Goal: Task Accomplishment & Management: Manage account settings

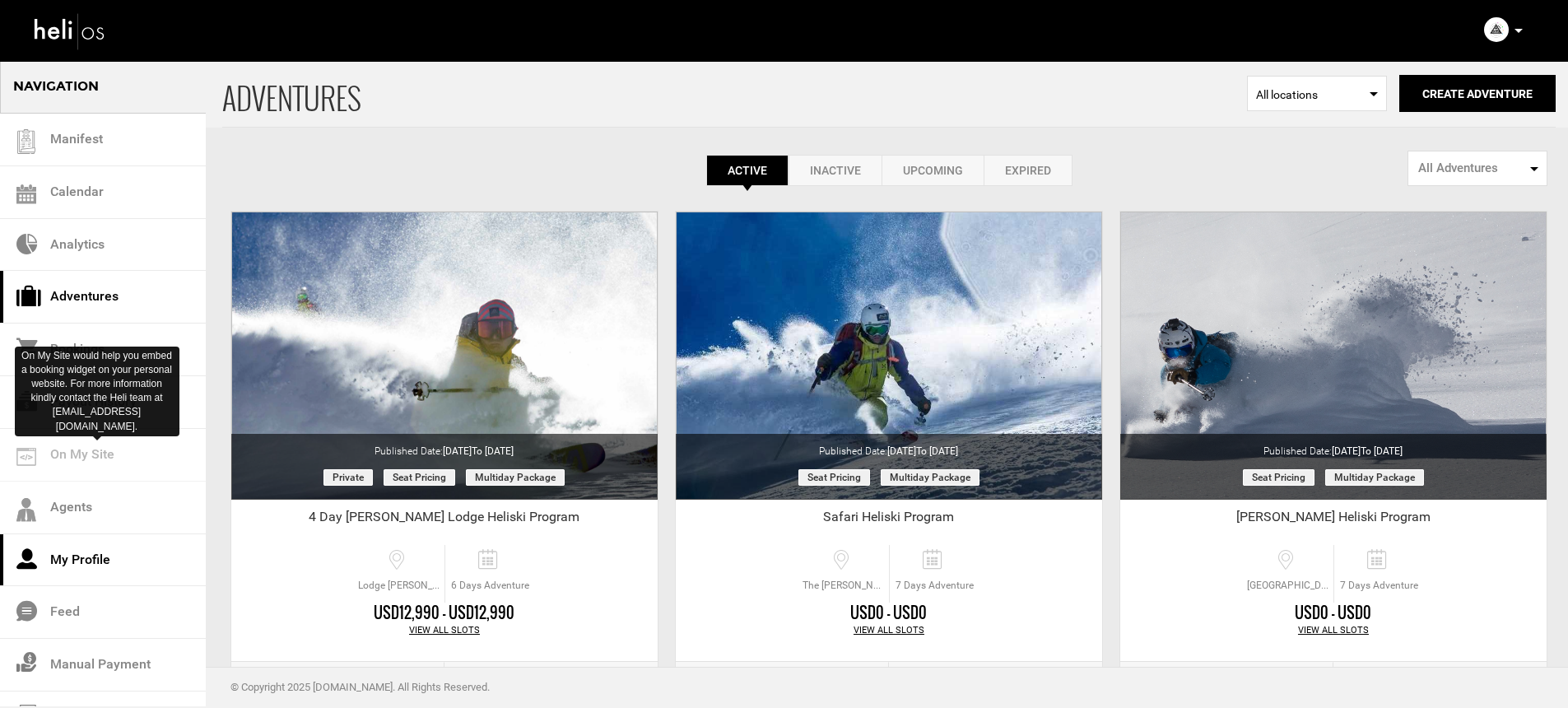
click at [94, 535] on link "My Profile" at bounding box center [102, 561] width 206 height 52
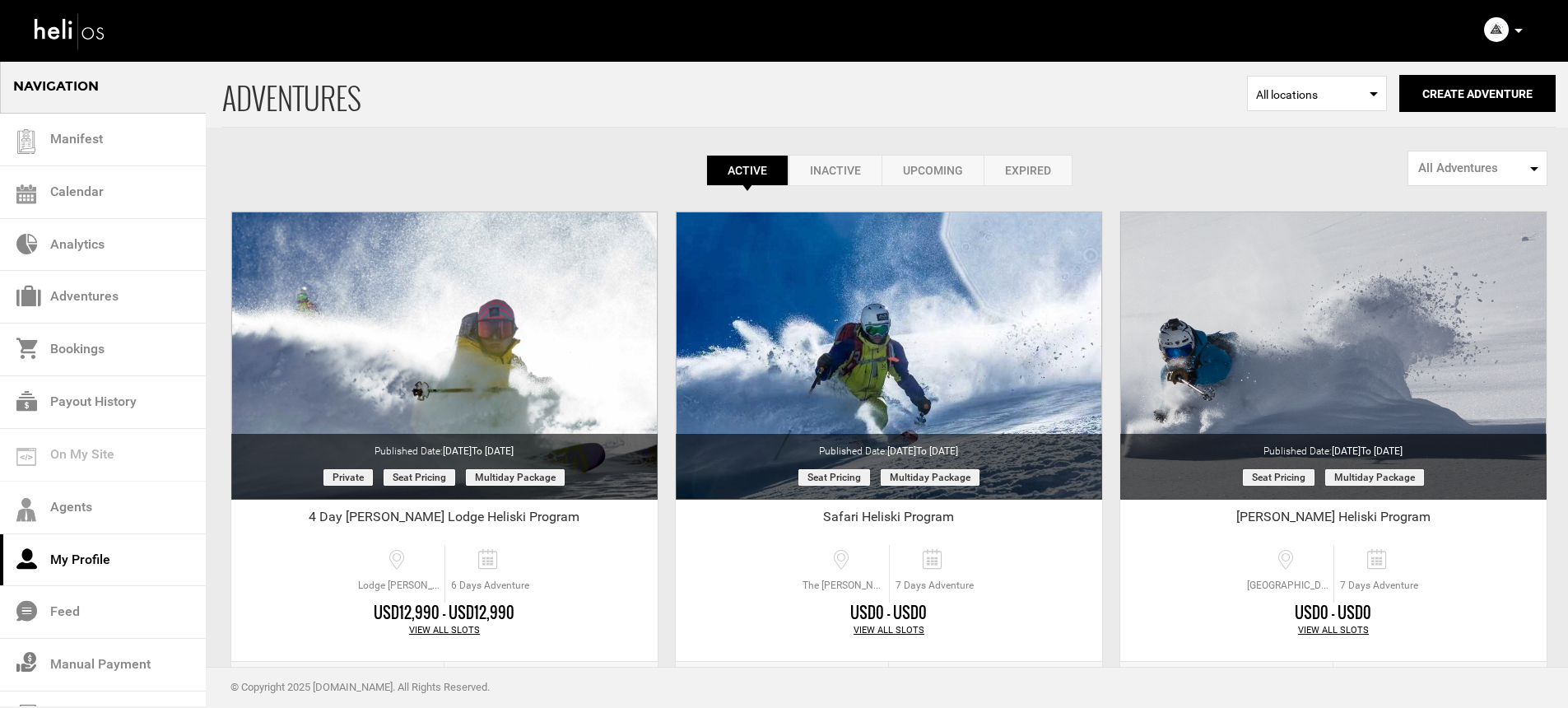
scroll to position [38, 0]
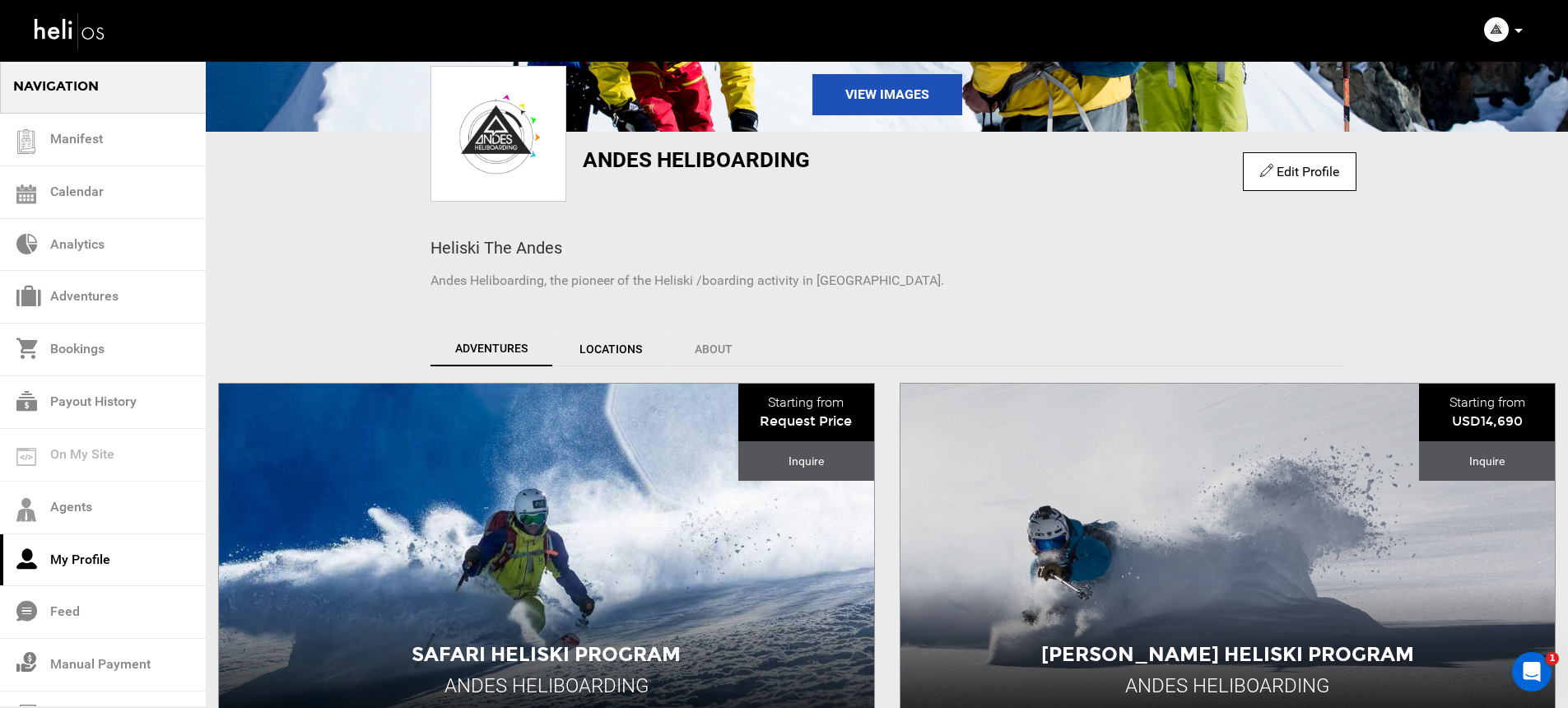
click at [607, 349] on link "Locations" at bounding box center [611, 349] width 114 height 35
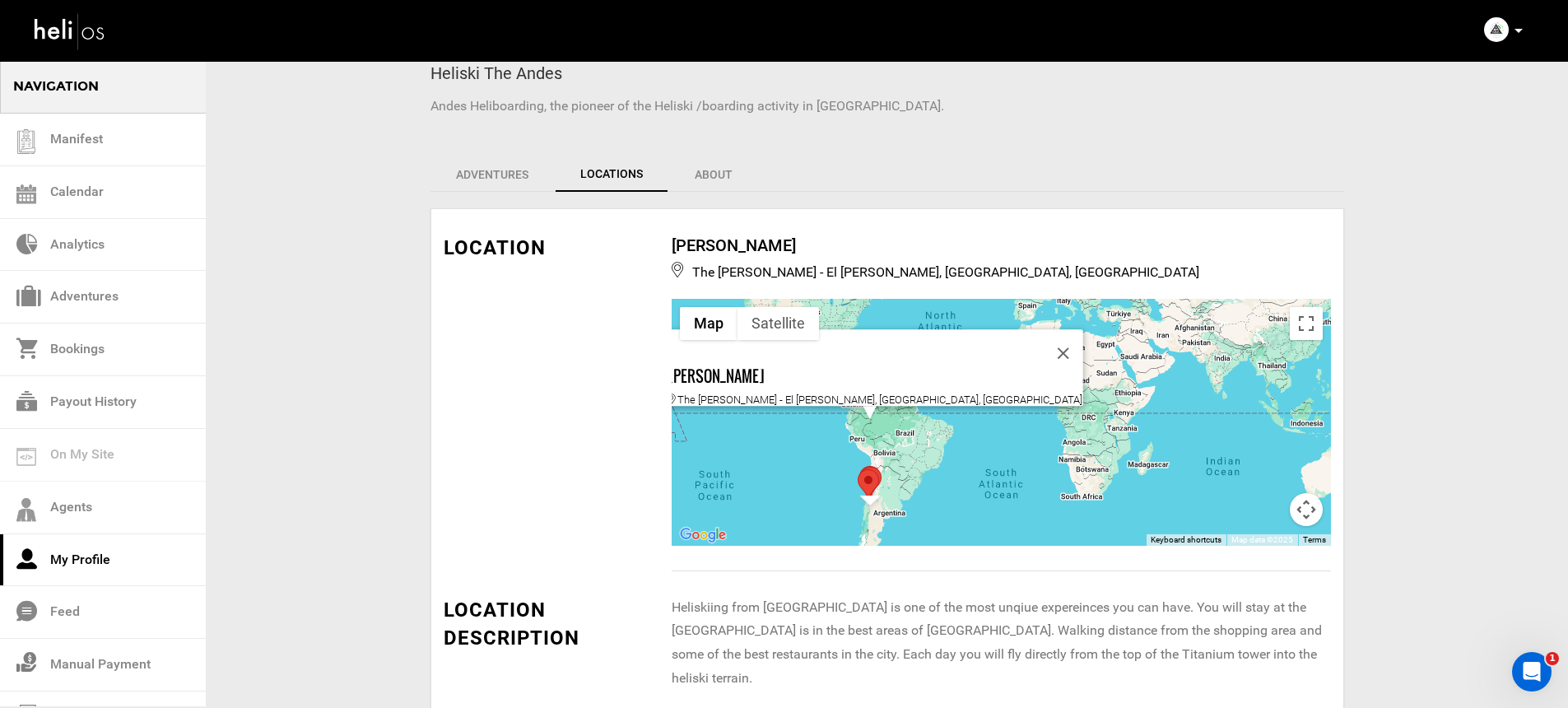
scroll to position [202, 0]
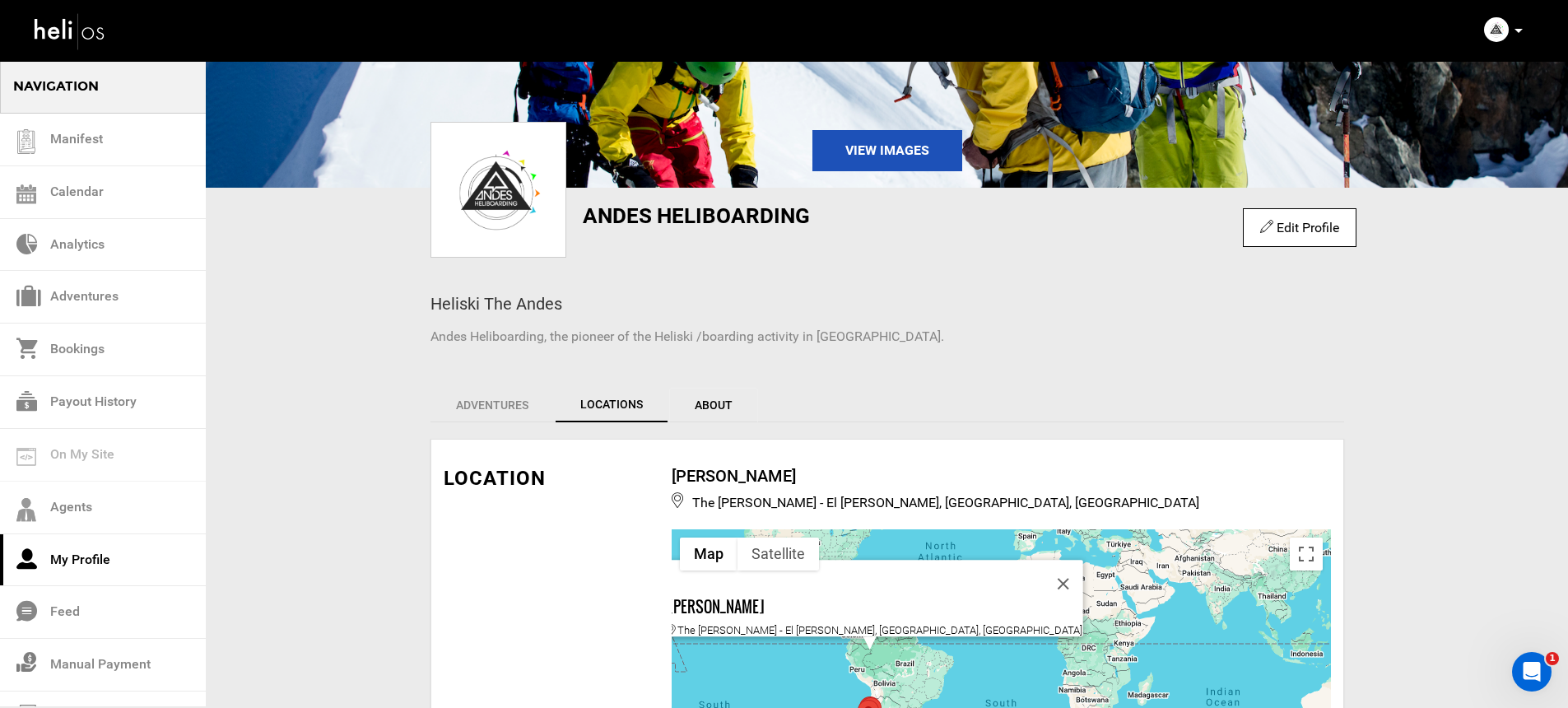
click at [717, 395] on link "About" at bounding box center [713, 405] width 89 height 35
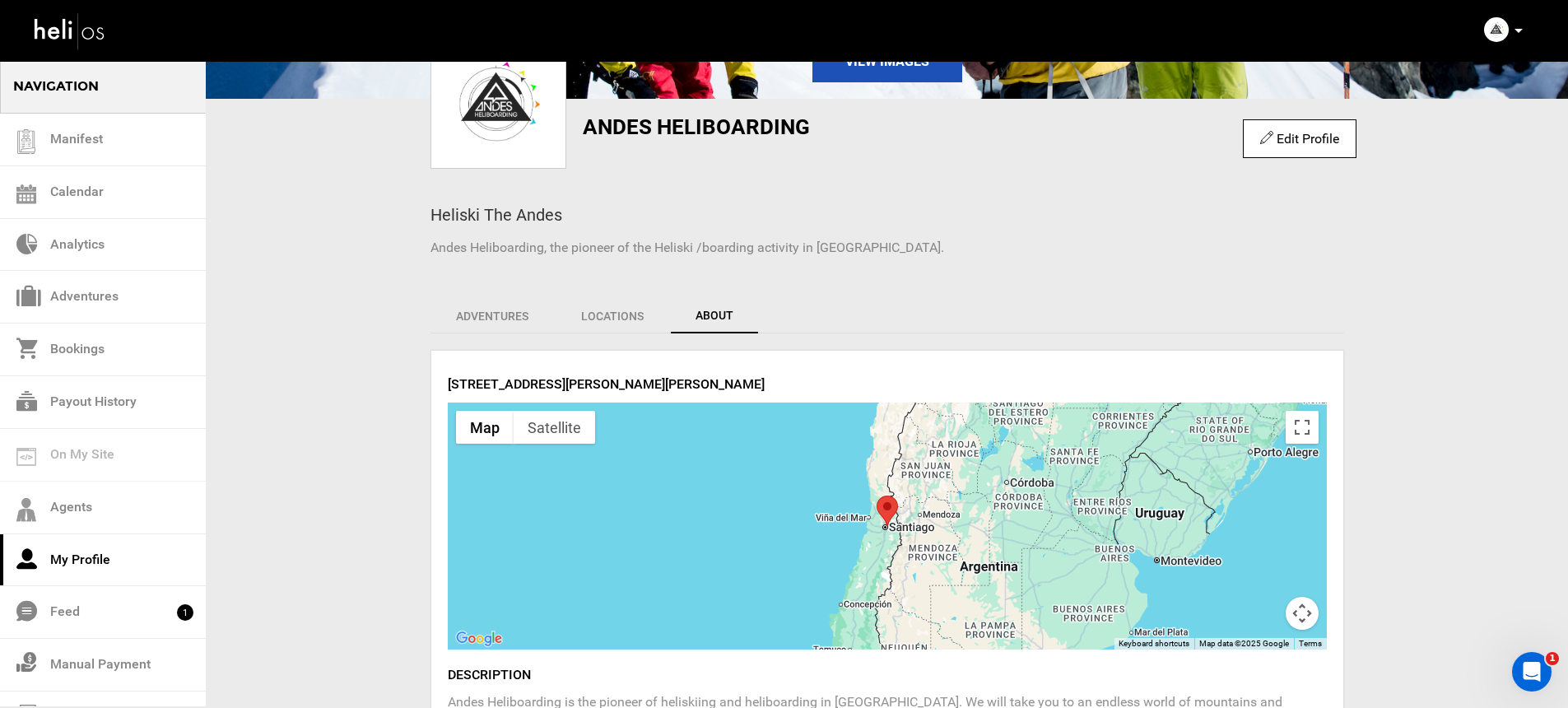
scroll to position [0, 0]
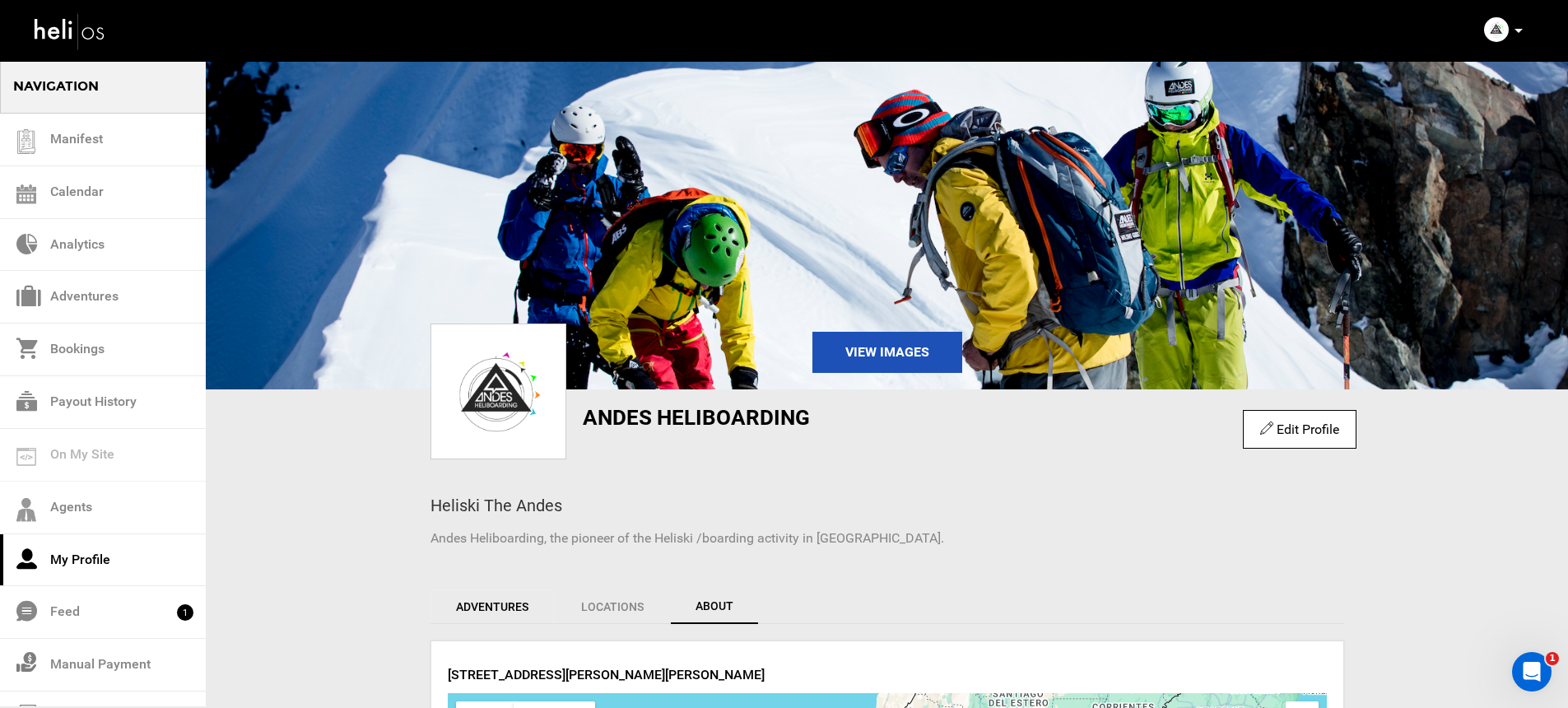
click at [494, 607] on link "Adventures" at bounding box center [492, 607] width 124 height 35
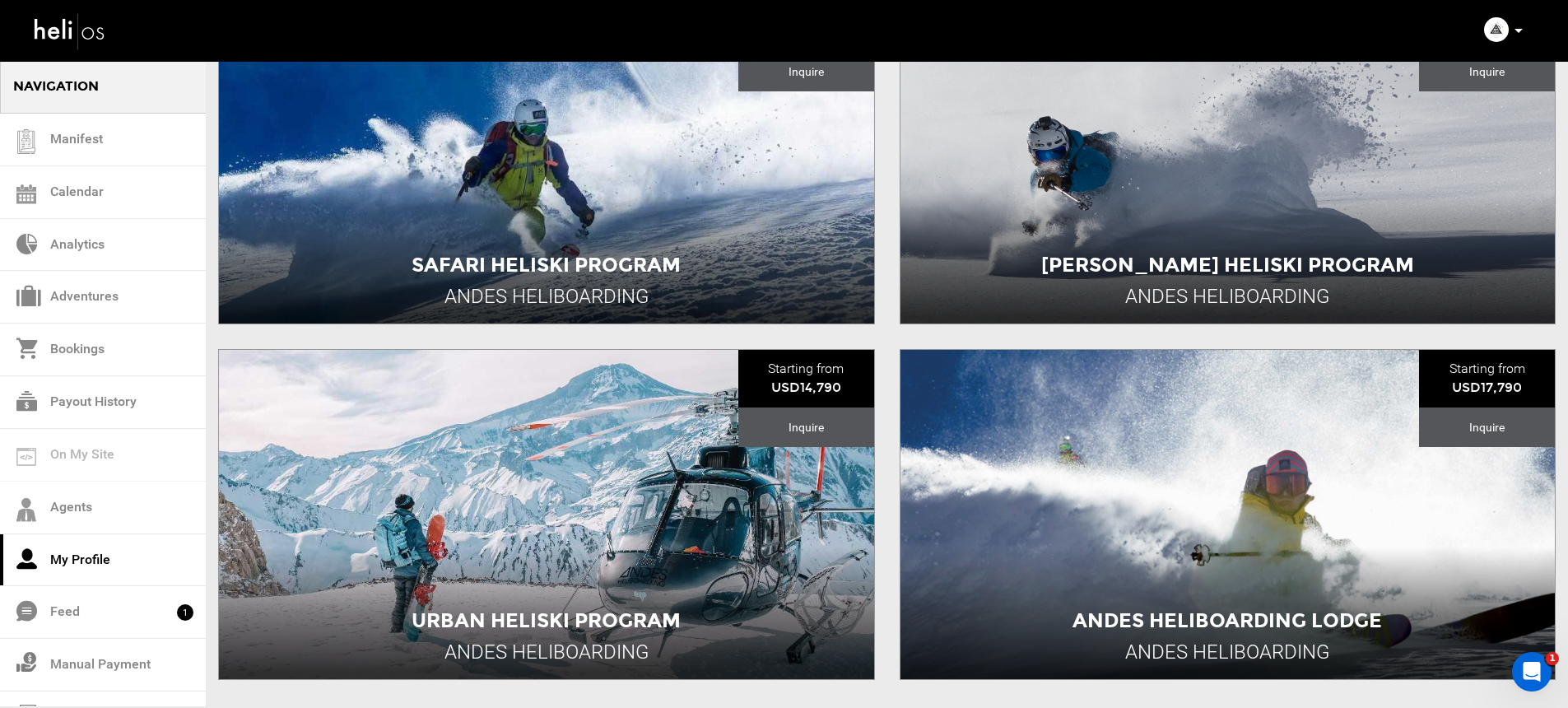
scroll to position [710, 0]
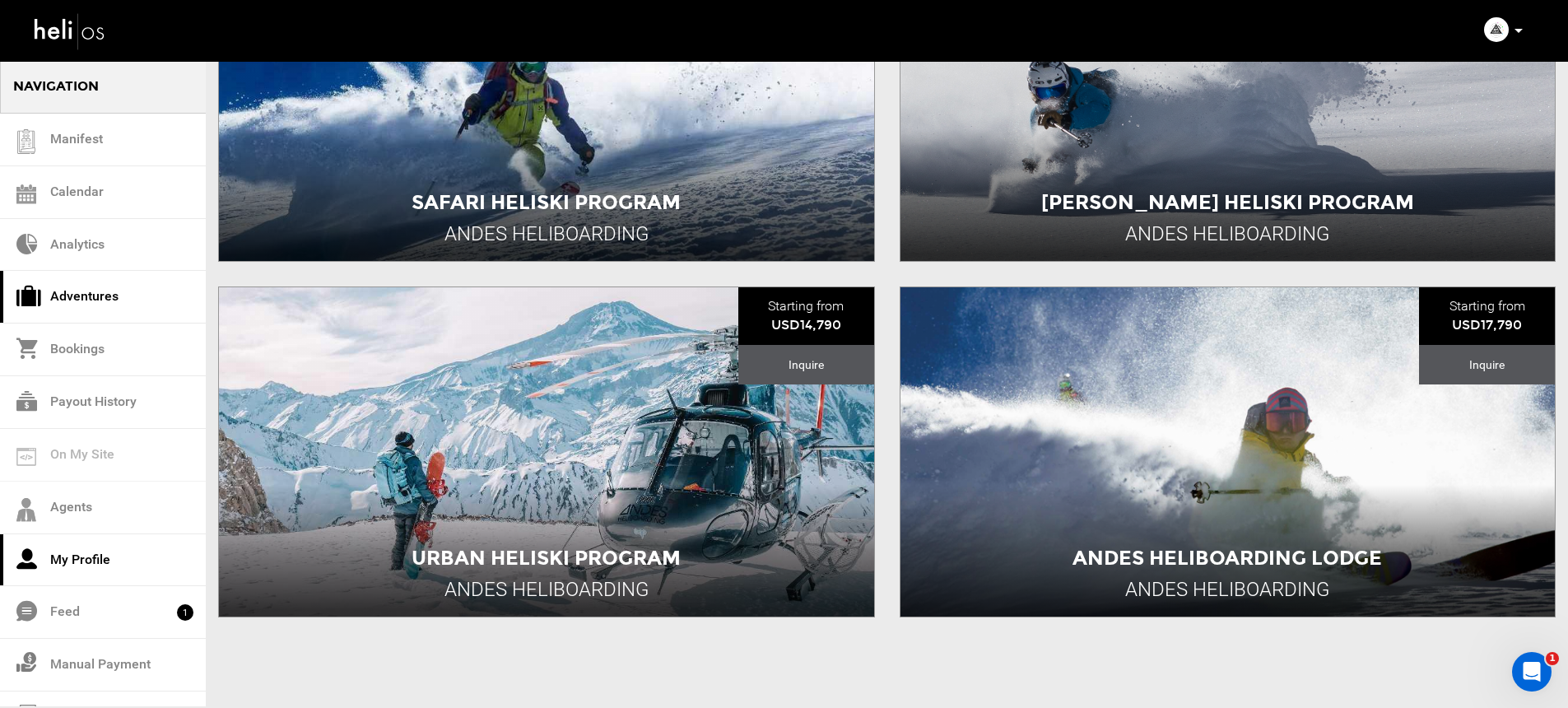
click at [151, 293] on link "Adventures" at bounding box center [102, 297] width 206 height 52
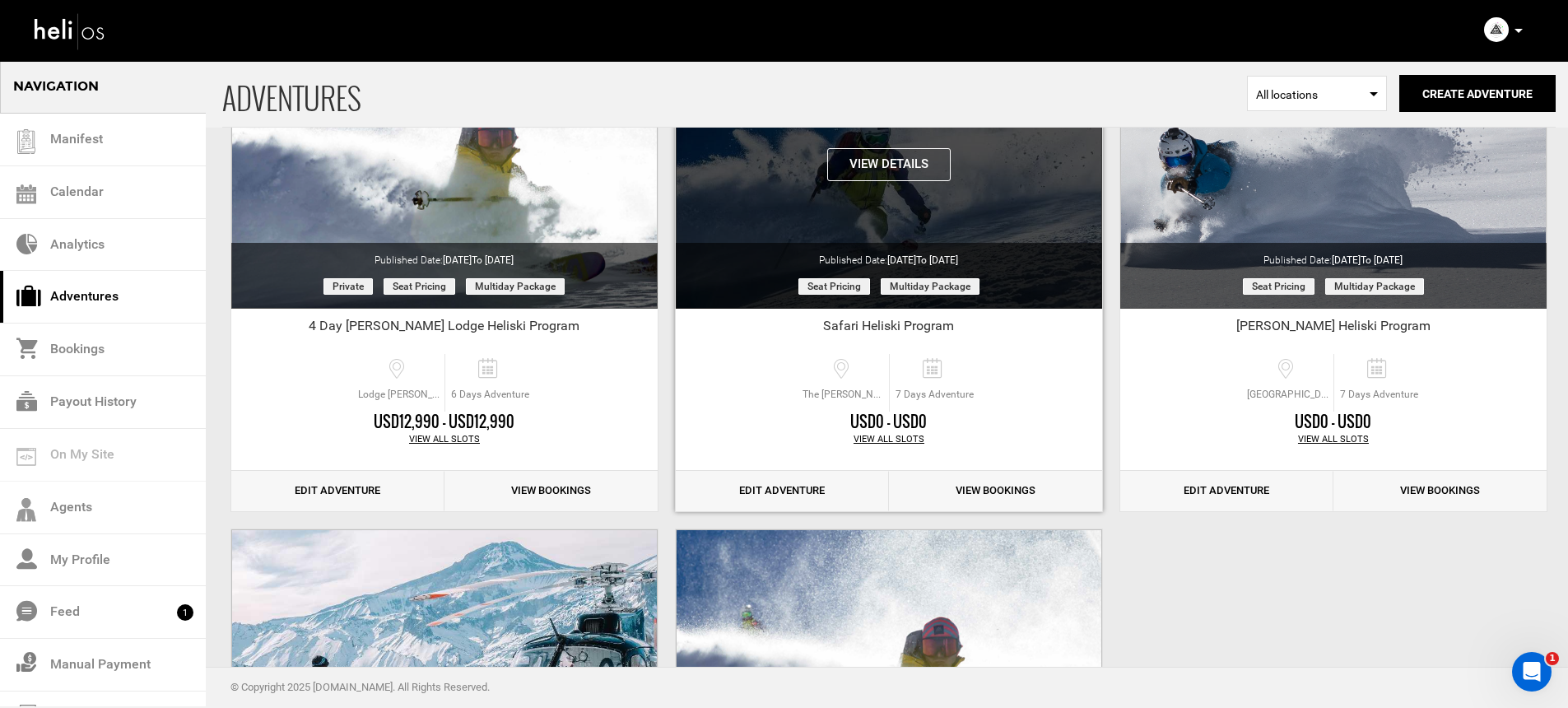
scroll to position [276, 0]
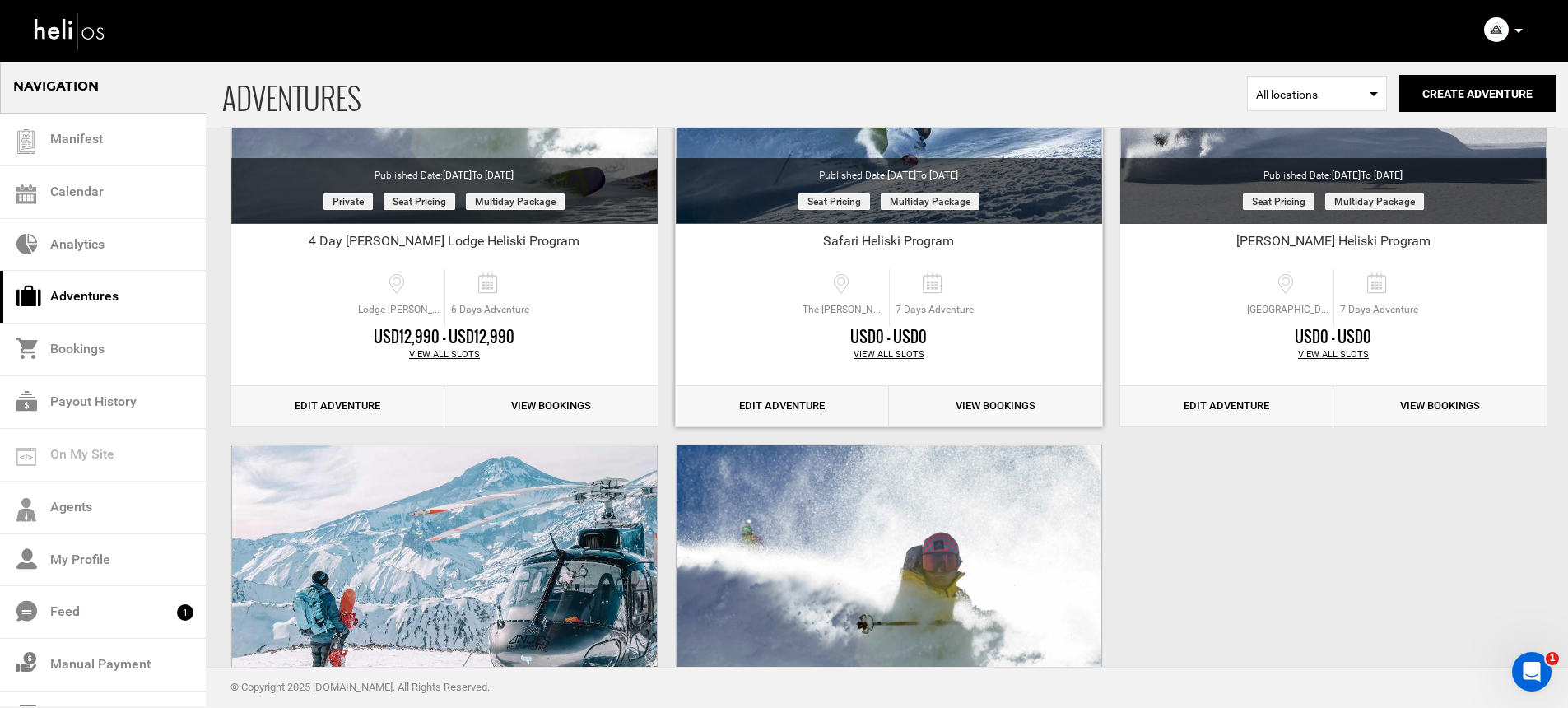
click at [735, 413] on link "Edit Adventure" at bounding box center [782, 406] width 214 height 41
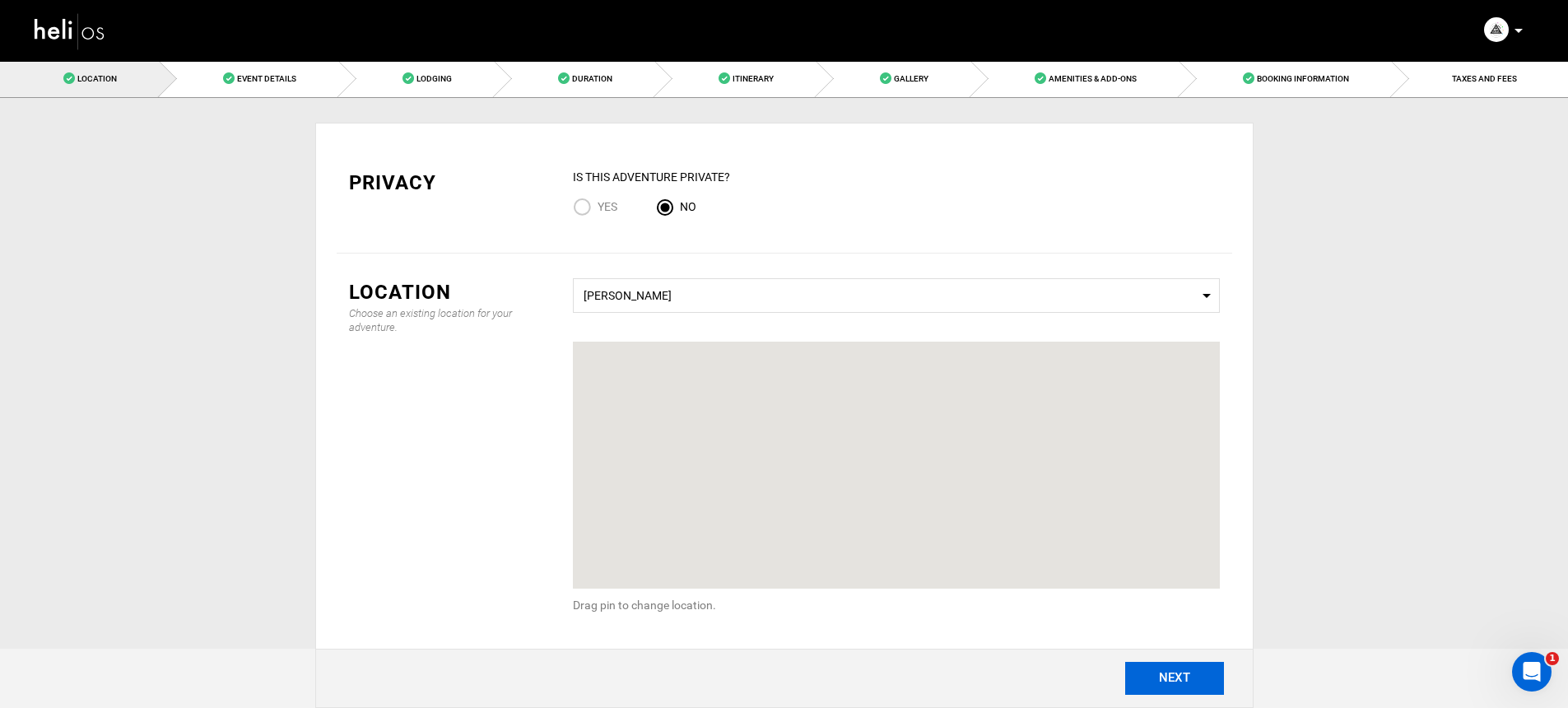
click at [1173, 672] on button "NEXT" at bounding box center [1175, 679] width 99 height 33
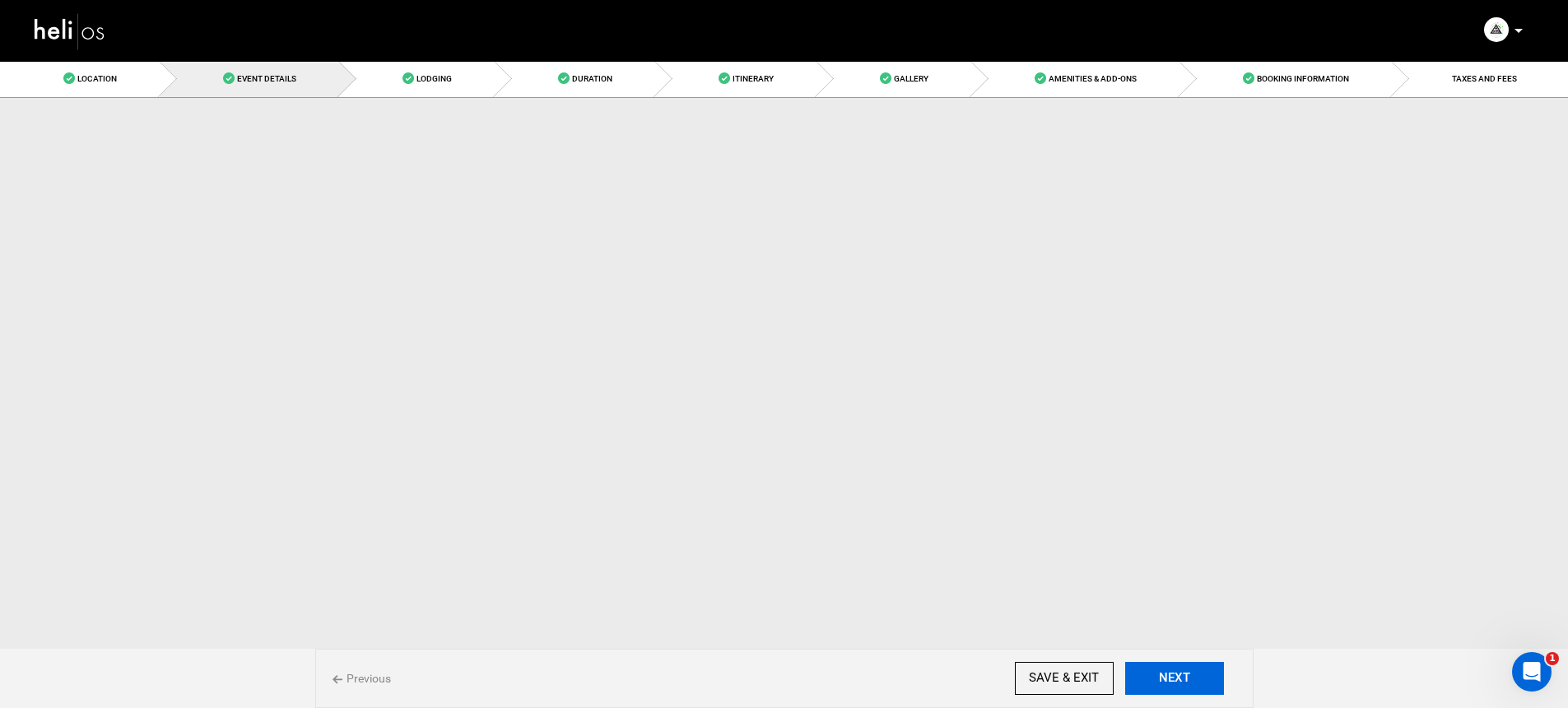
drag, startPoint x: 1172, startPoint y: 680, endPoint x: 876, endPoint y: 475, distance: 360.1
click at [1172, 680] on button "NEXT" at bounding box center [1175, 679] width 99 height 33
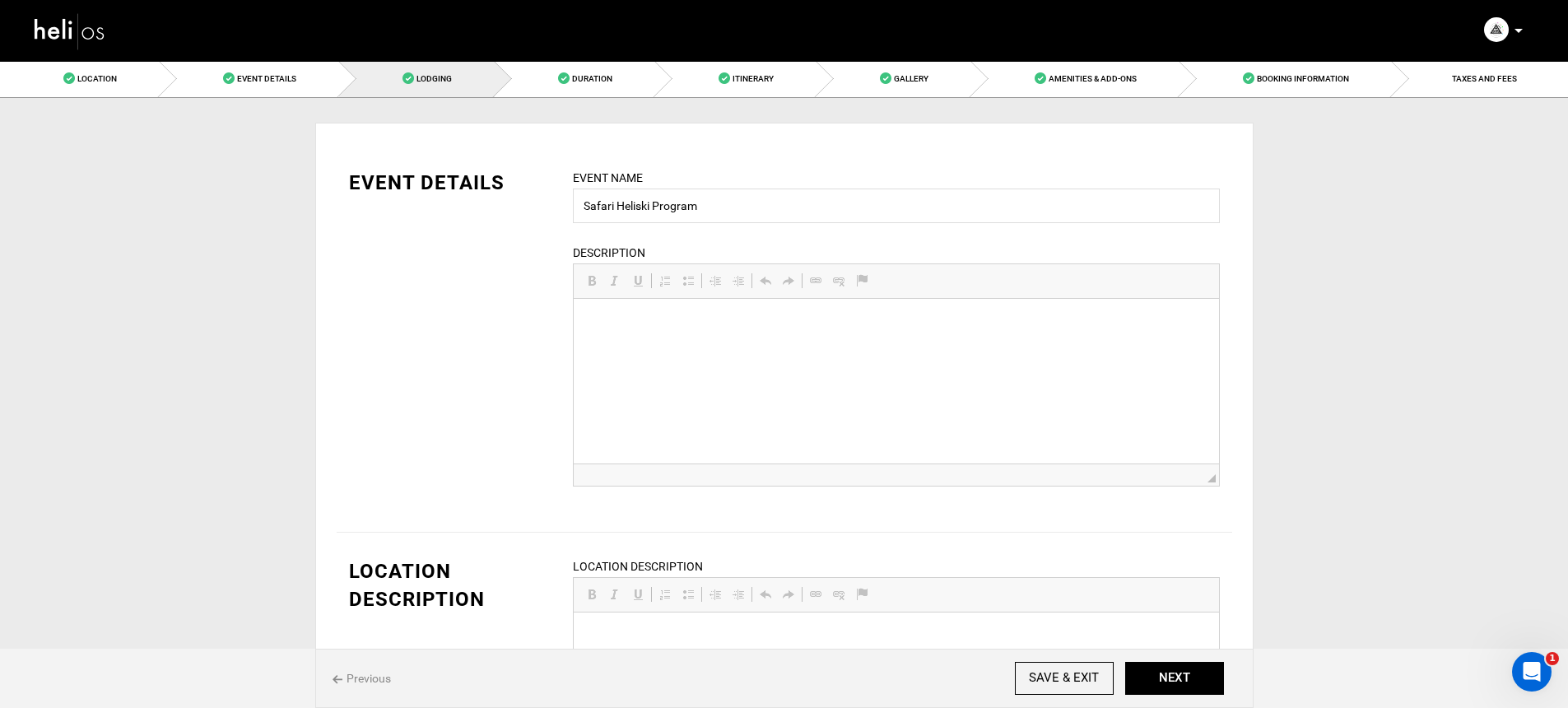
click at [371, 670] on span "Previous" at bounding box center [362, 678] width 58 height 16
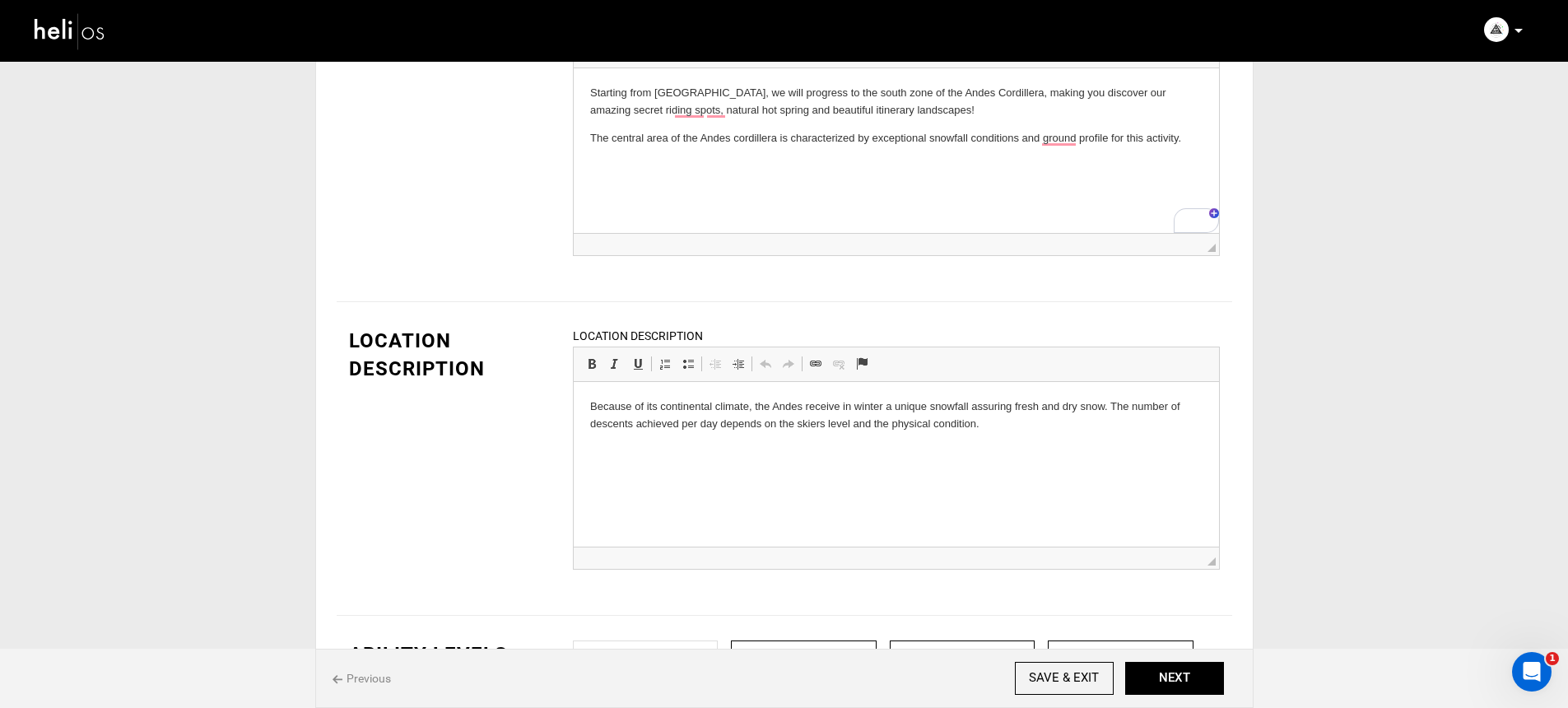
scroll to position [310, 0]
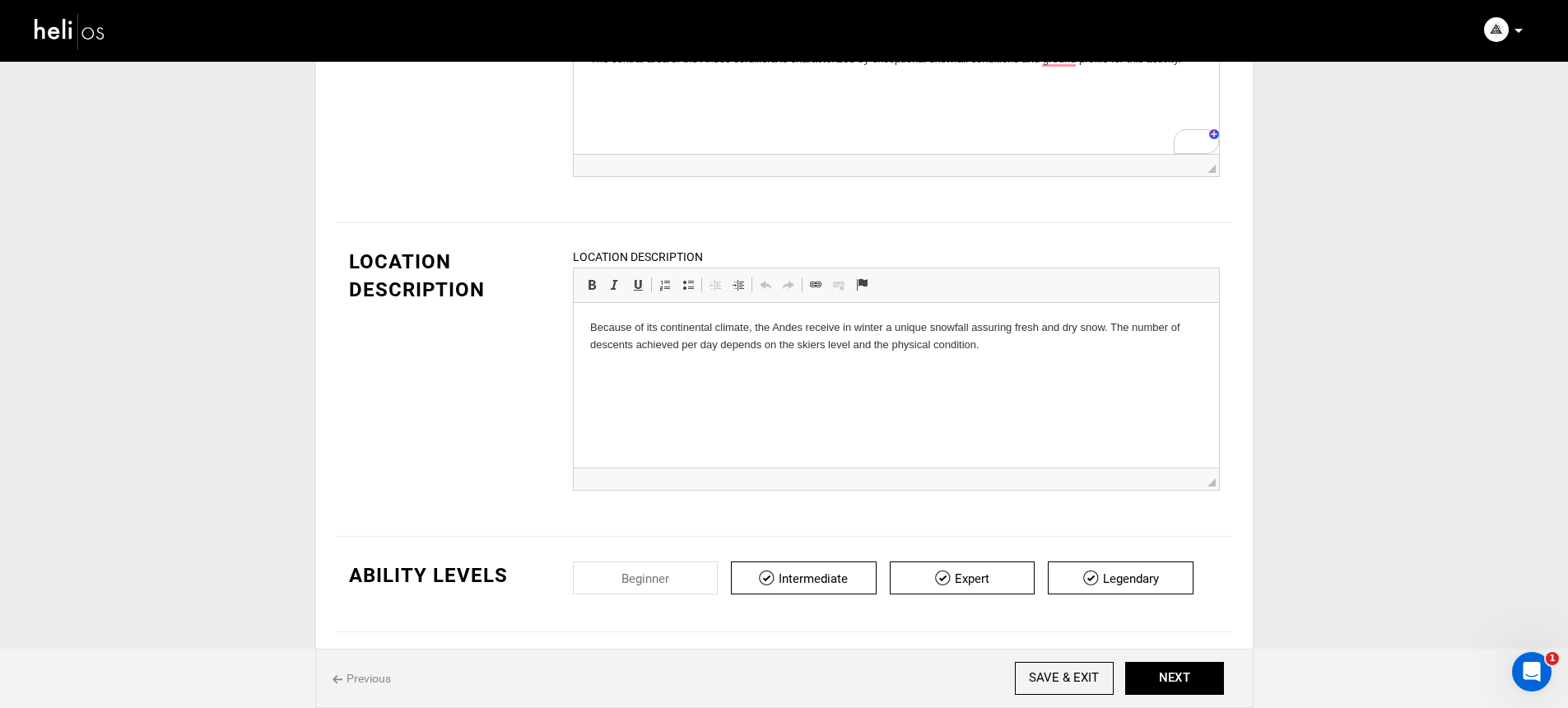
click at [665, 375] on p at bounding box center [895, 373] width 612 height 17
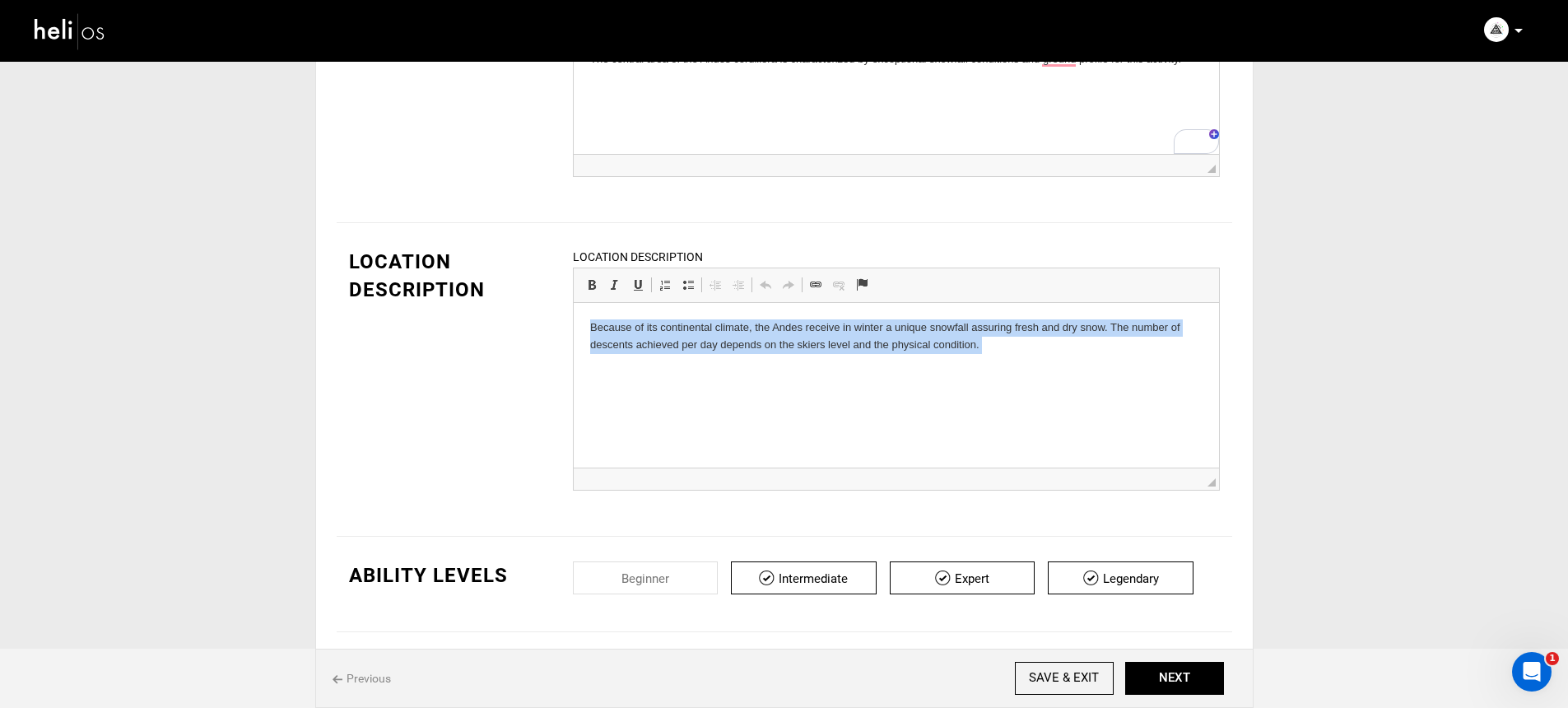
click at [667, 369] on p at bounding box center [895, 373] width 612 height 17
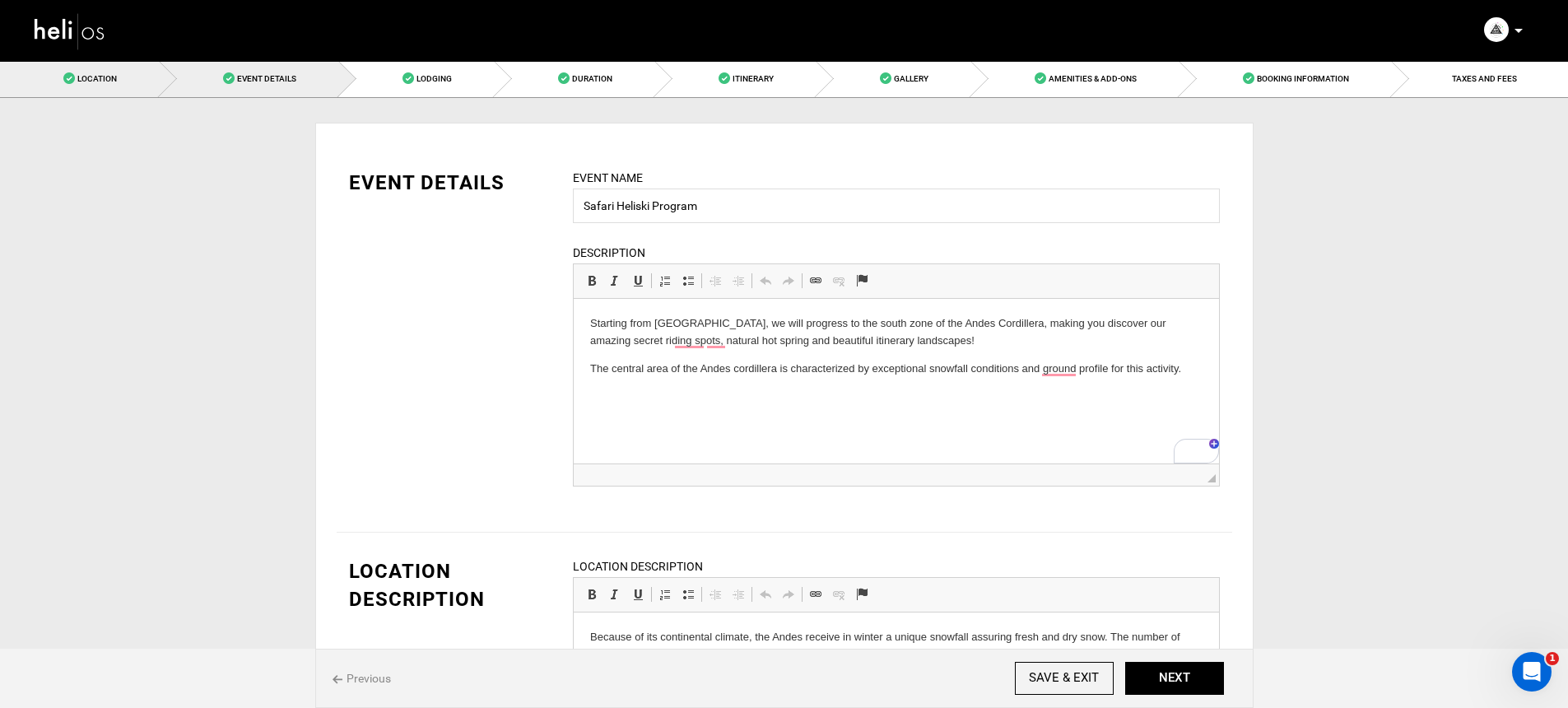
click at [117, 95] on link "Location" at bounding box center [79, 78] width 160 height 37
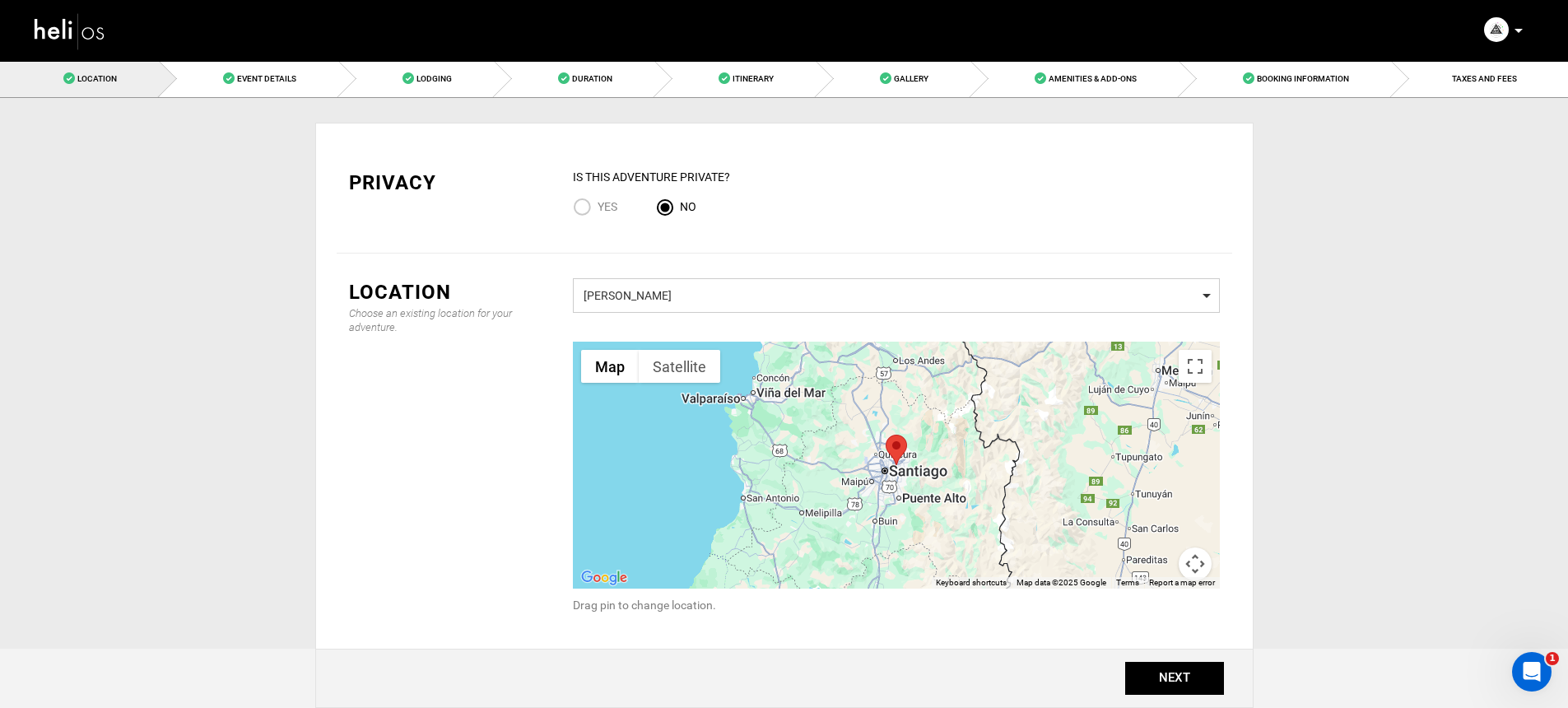
click at [661, 297] on span "Santiago" at bounding box center [896, 293] width 625 height 20
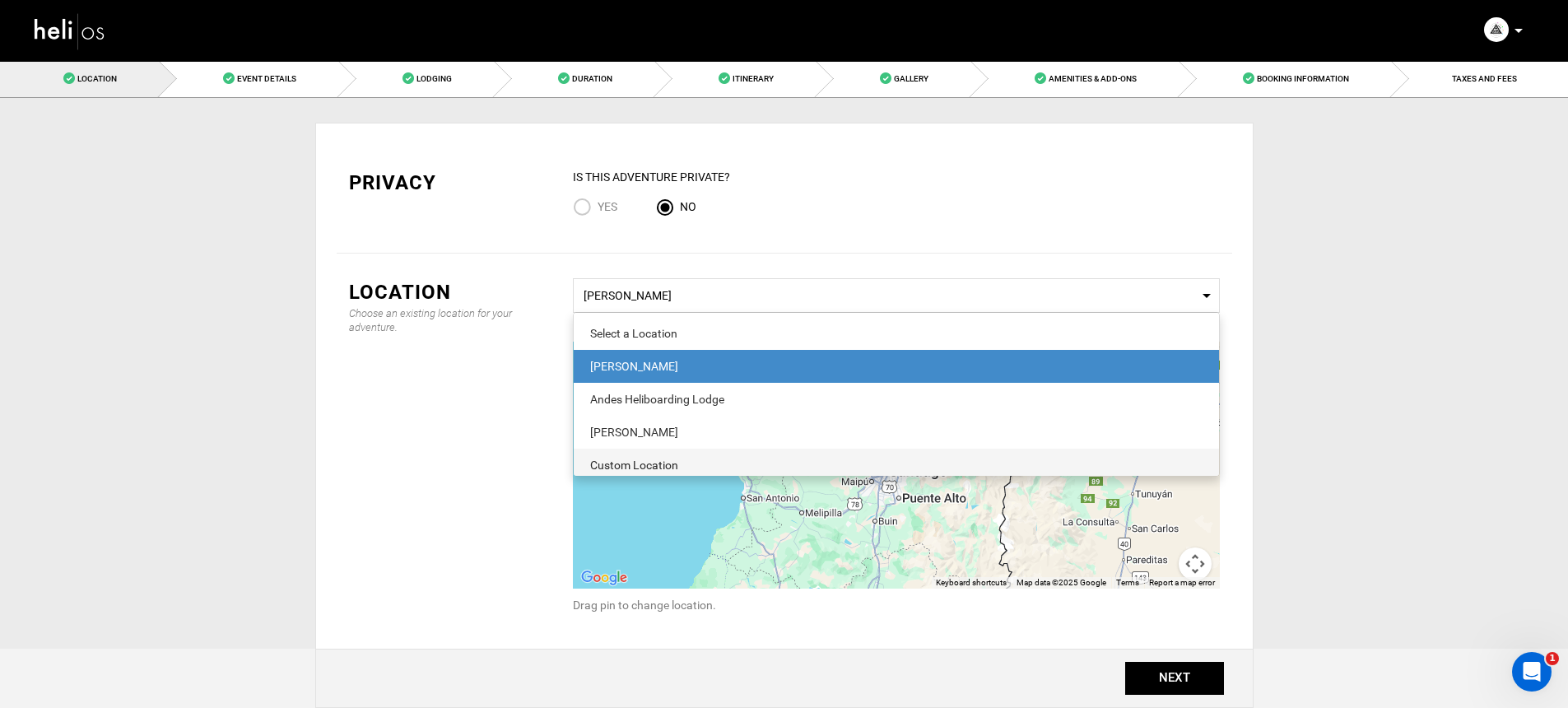
click at [633, 457] on div "Custom Location" at bounding box center [895, 465] width 612 height 16
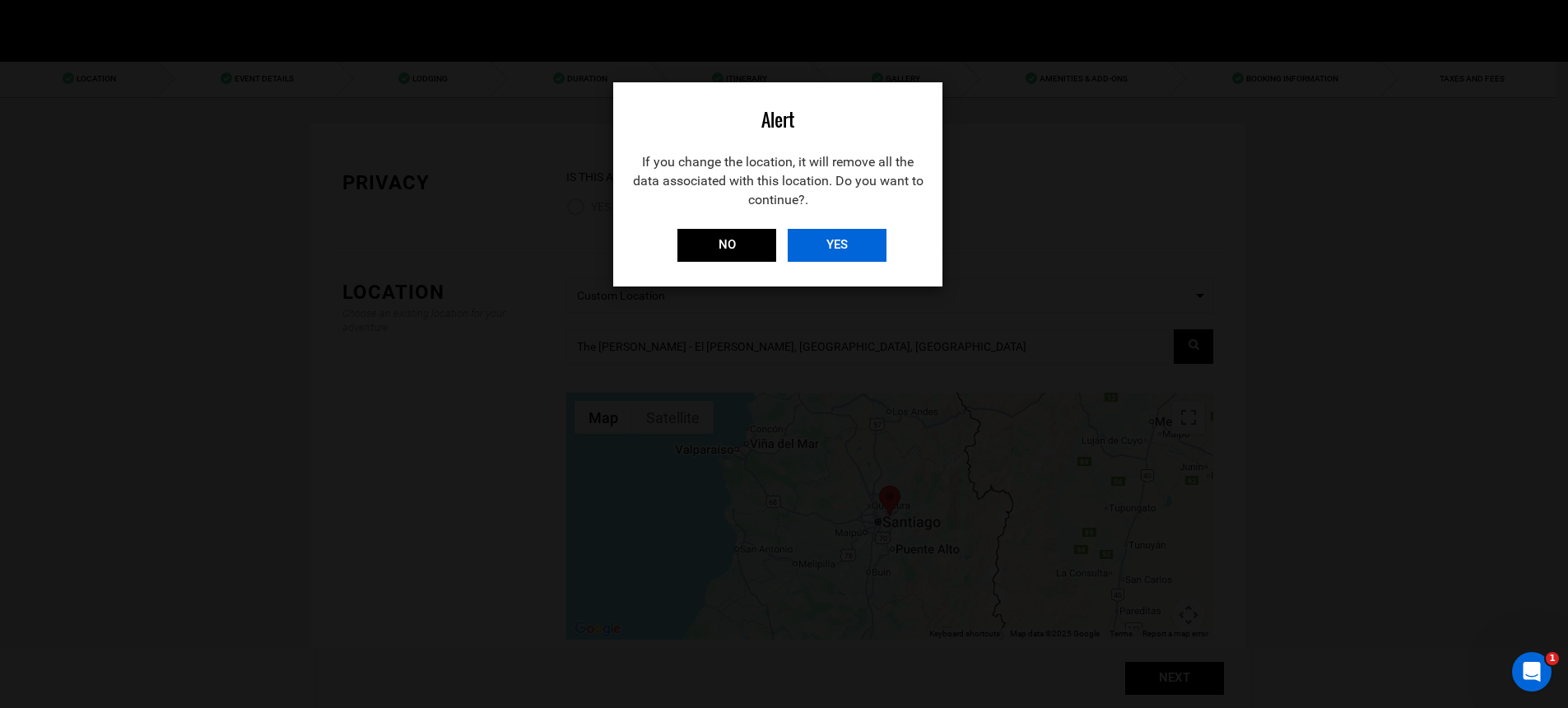
click at [798, 251] on input "YES" at bounding box center [837, 246] width 99 height 33
type input "New York Stock Exchange, New York, NY 10005, USA"
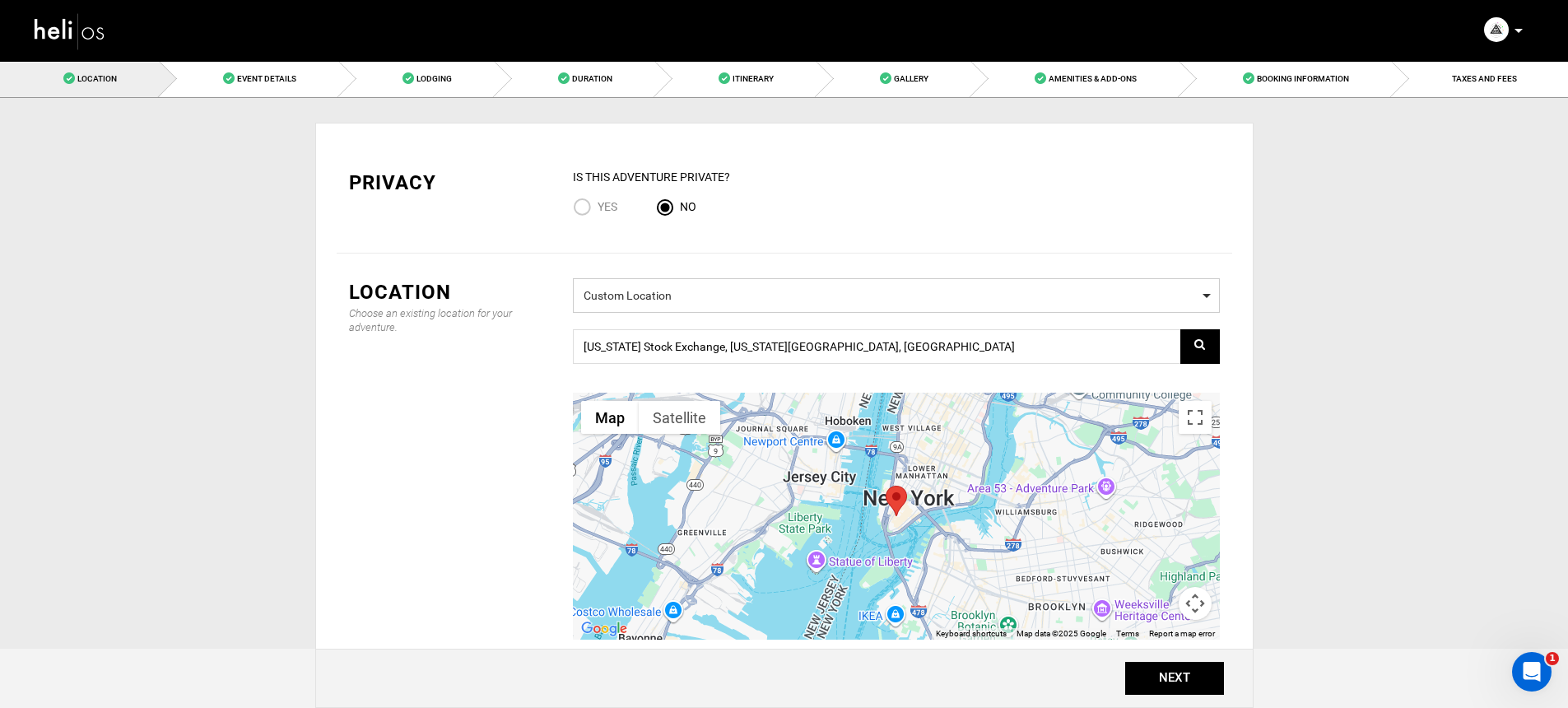
click at [661, 302] on span "Custom Location" at bounding box center [896, 293] width 625 height 20
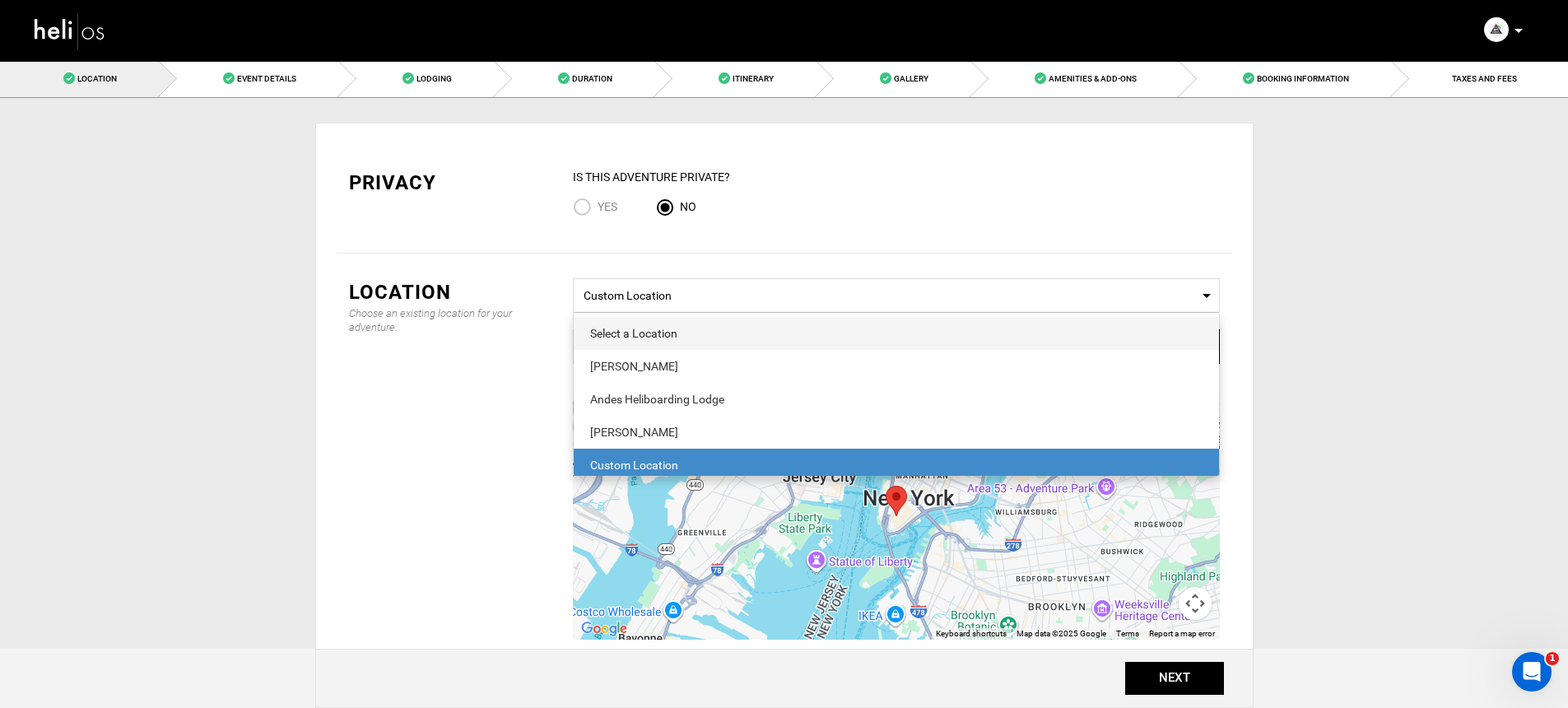
scroll to position [4, 0]
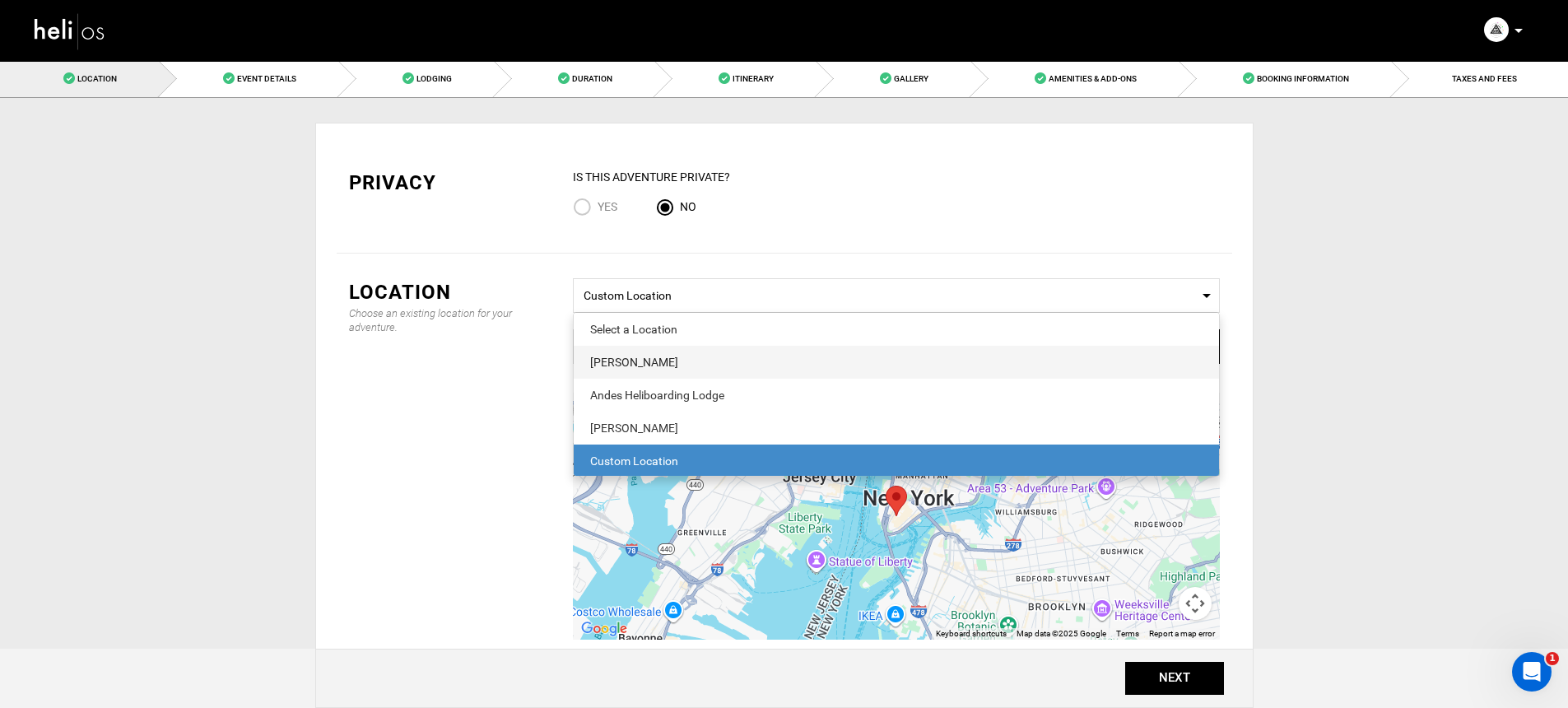
click at [674, 374] on span "Santiago" at bounding box center [896, 363] width 646 height 33
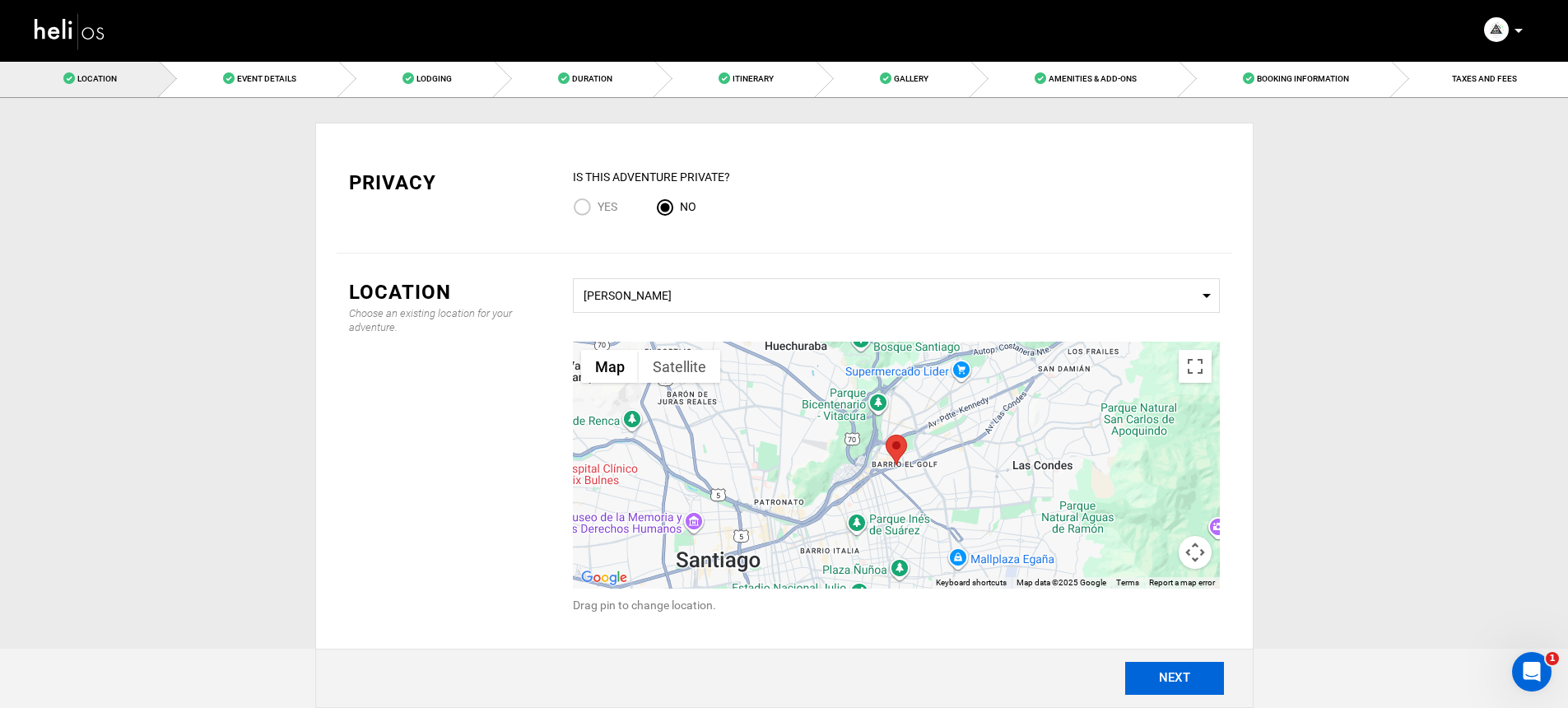
drag, startPoint x: 1149, startPoint y: 671, endPoint x: 1050, endPoint y: 548, distance: 157.9
click at [1149, 670] on button "NEXT" at bounding box center [1175, 679] width 99 height 33
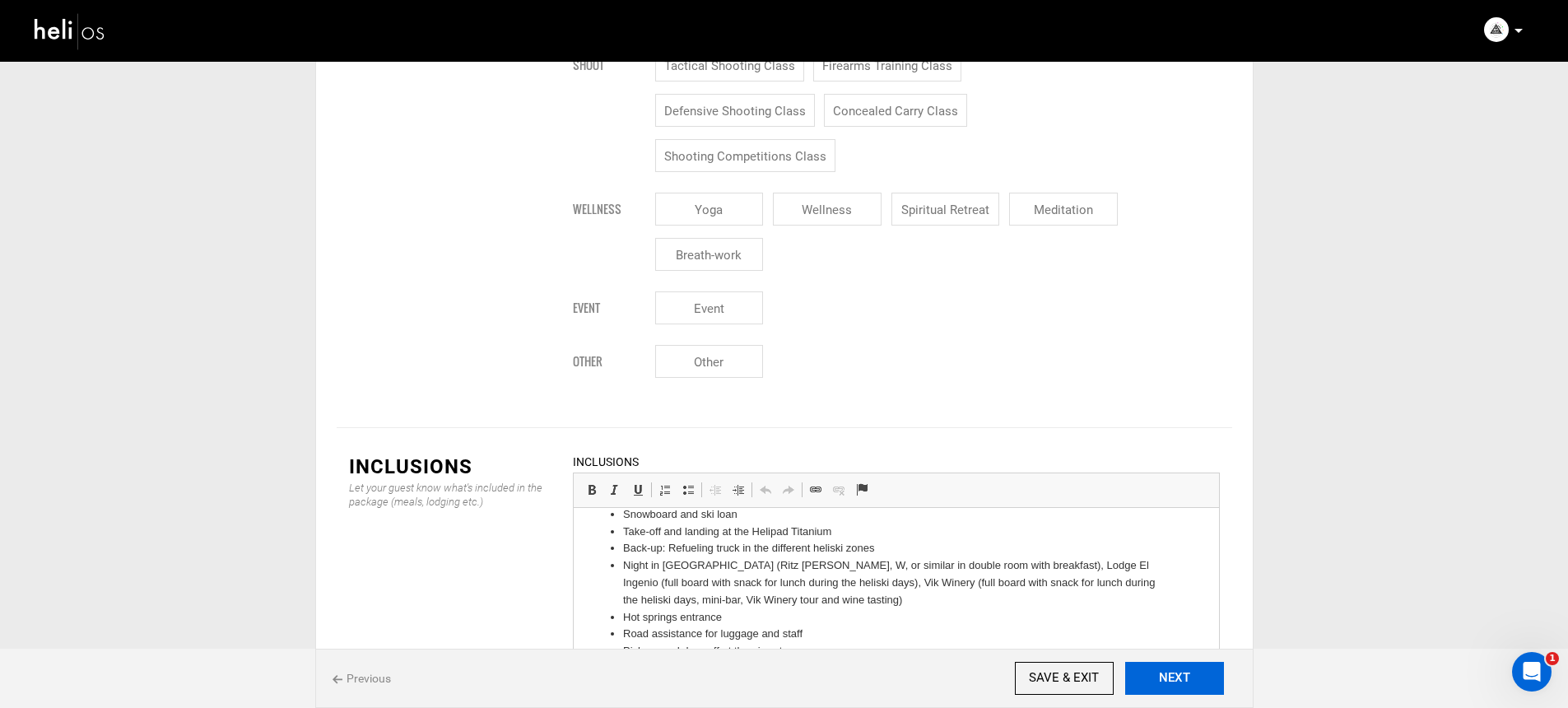
click at [1171, 659] on div "Previous SAVE & EXIT NEXT" at bounding box center [784, 678] width 939 height 59
click at [1172, 678] on button "NEXT" at bounding box center [1175, 679] width 99 height 33
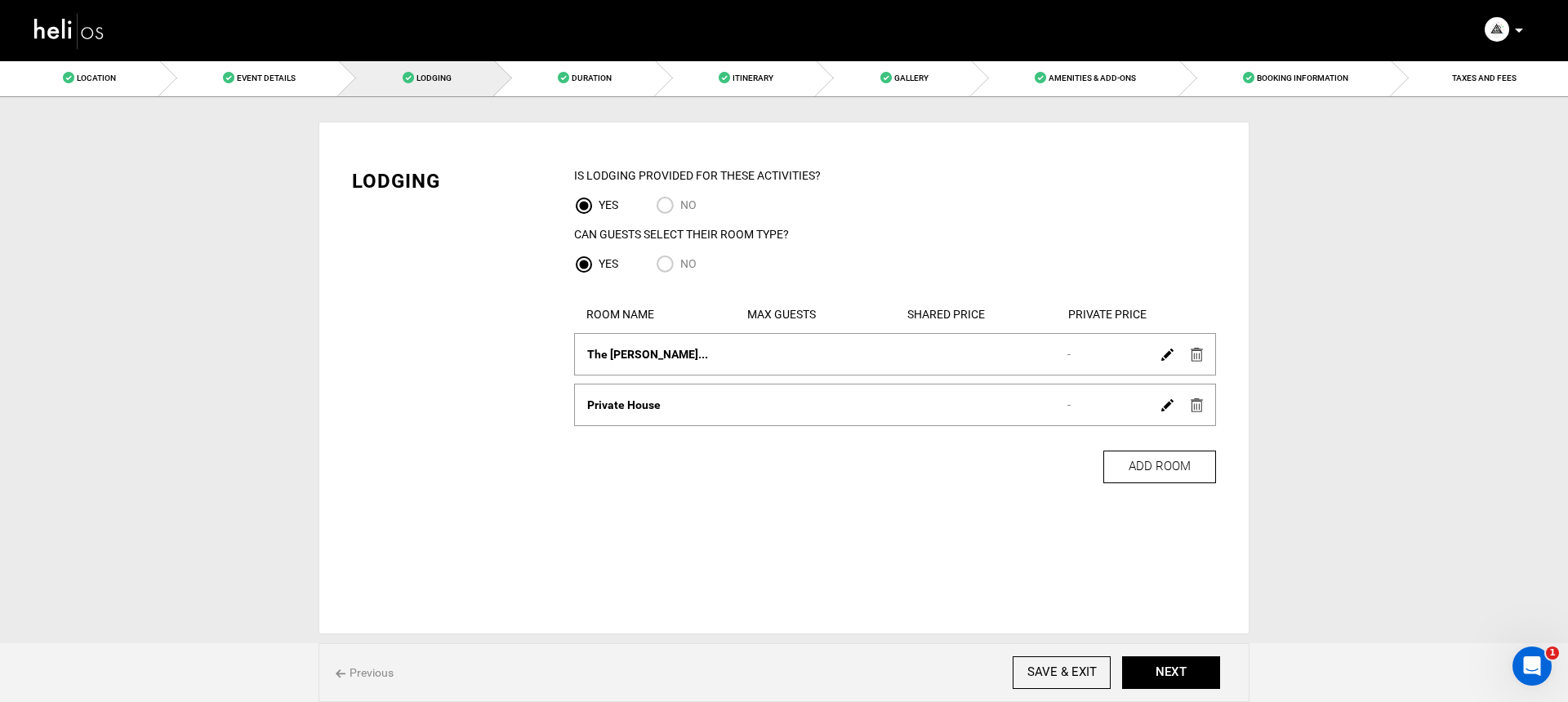
click at [86, 32] on img at bounding box center [69, 30] width 74 height 43
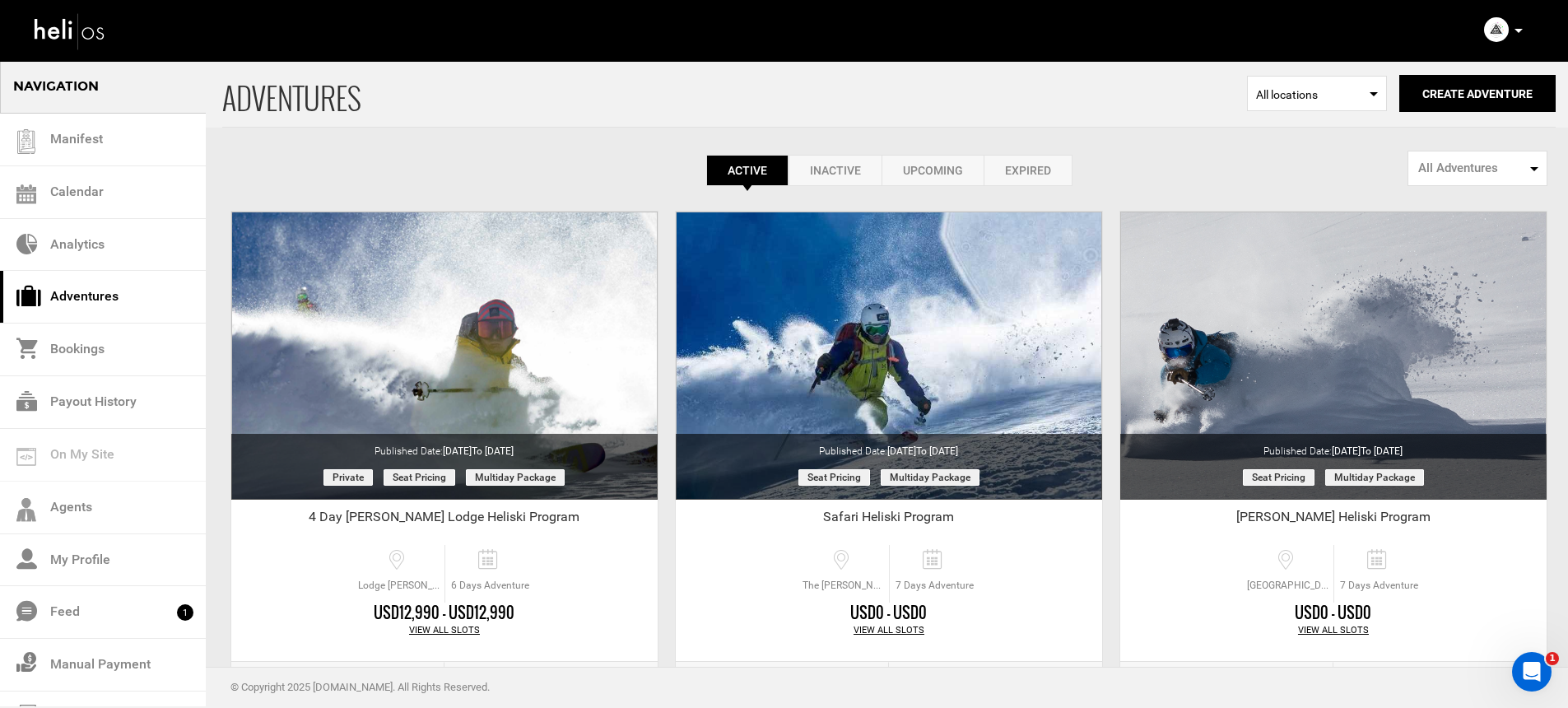
click at [1516, 25] on p at bounding box center [1518, 31] width 10 height 19
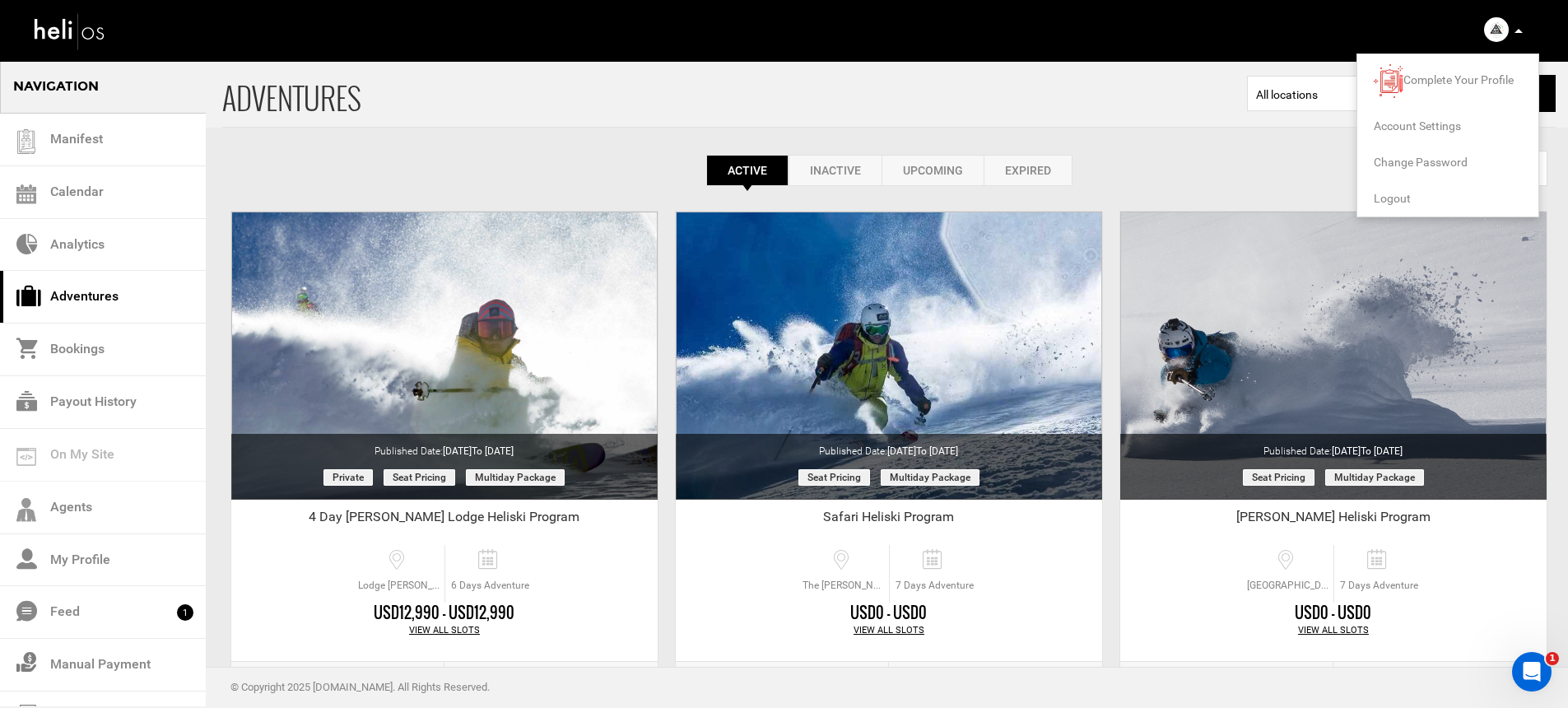
click at [1415, 125] on span "Account Settings" at bounding box center [1417, 126] width 87 height 14
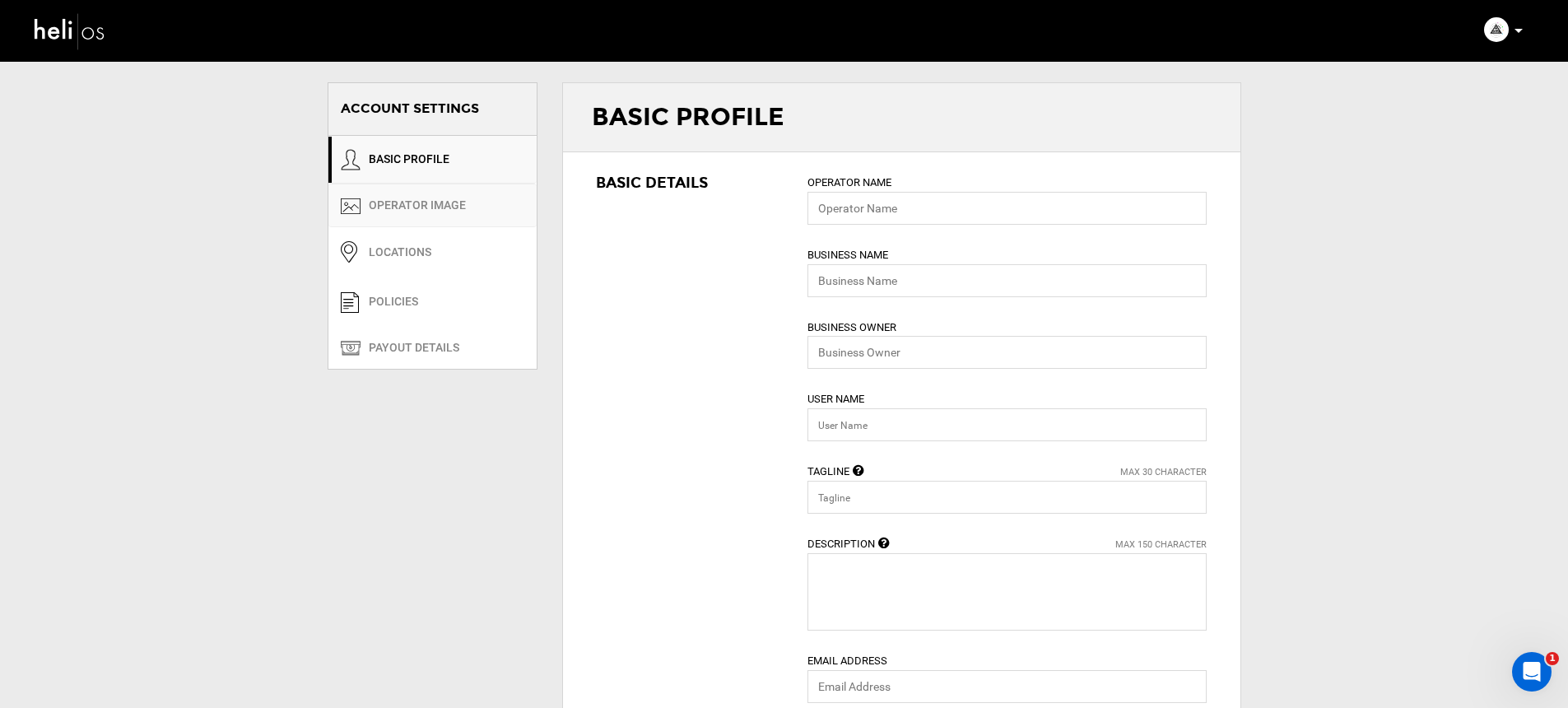
type input "Andes Heliboarding"
type input "Annais and Beb Echene"
type input "andesheliboarding"
type input "Heliski The Andes"
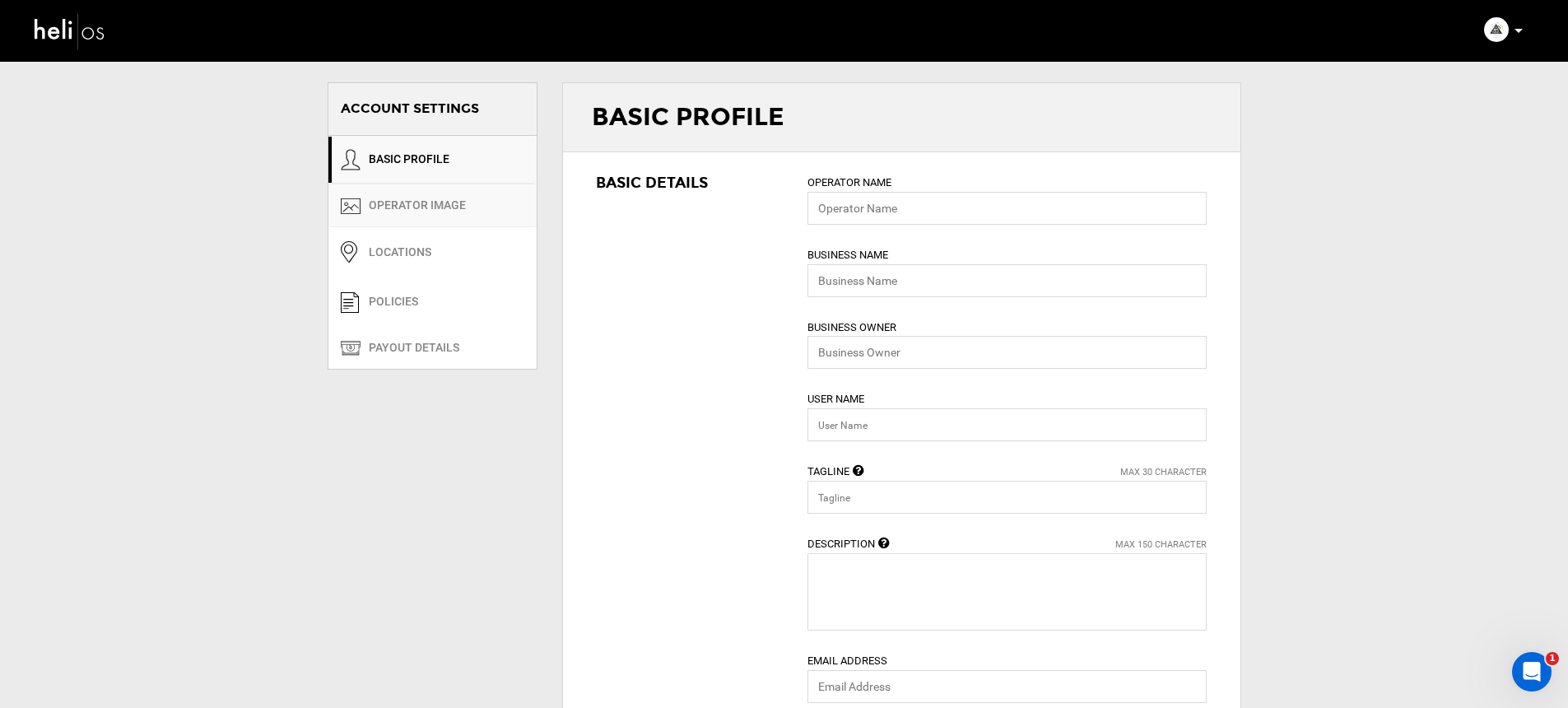
type textarea "Andes Heliboarding, the pioneer of the Heliski /boarding activity in Chile."
type input "andesheliboarding@gmail.com"
type input "https://www.andesheliboarding.com"
type input "avenida luis pasteur 5850 of 403"
type input "santiago"
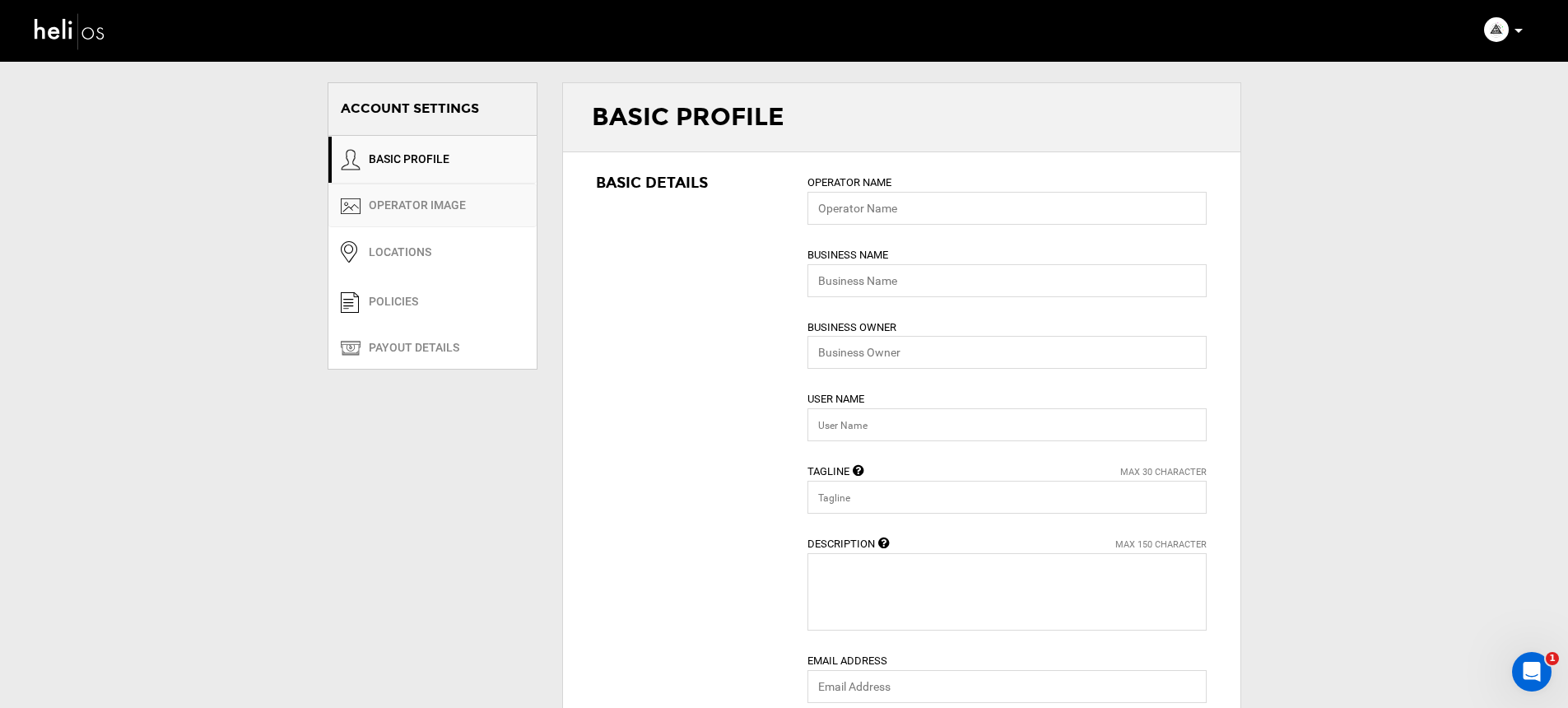
type input "7630000"
type input "00569428546"
type input "Santiago"
type input "The [PERSON_NAME] - El [PERSON_NAME], [GEOGRAPHIC_DATA], [GEOGRAPHIC_DATA]"
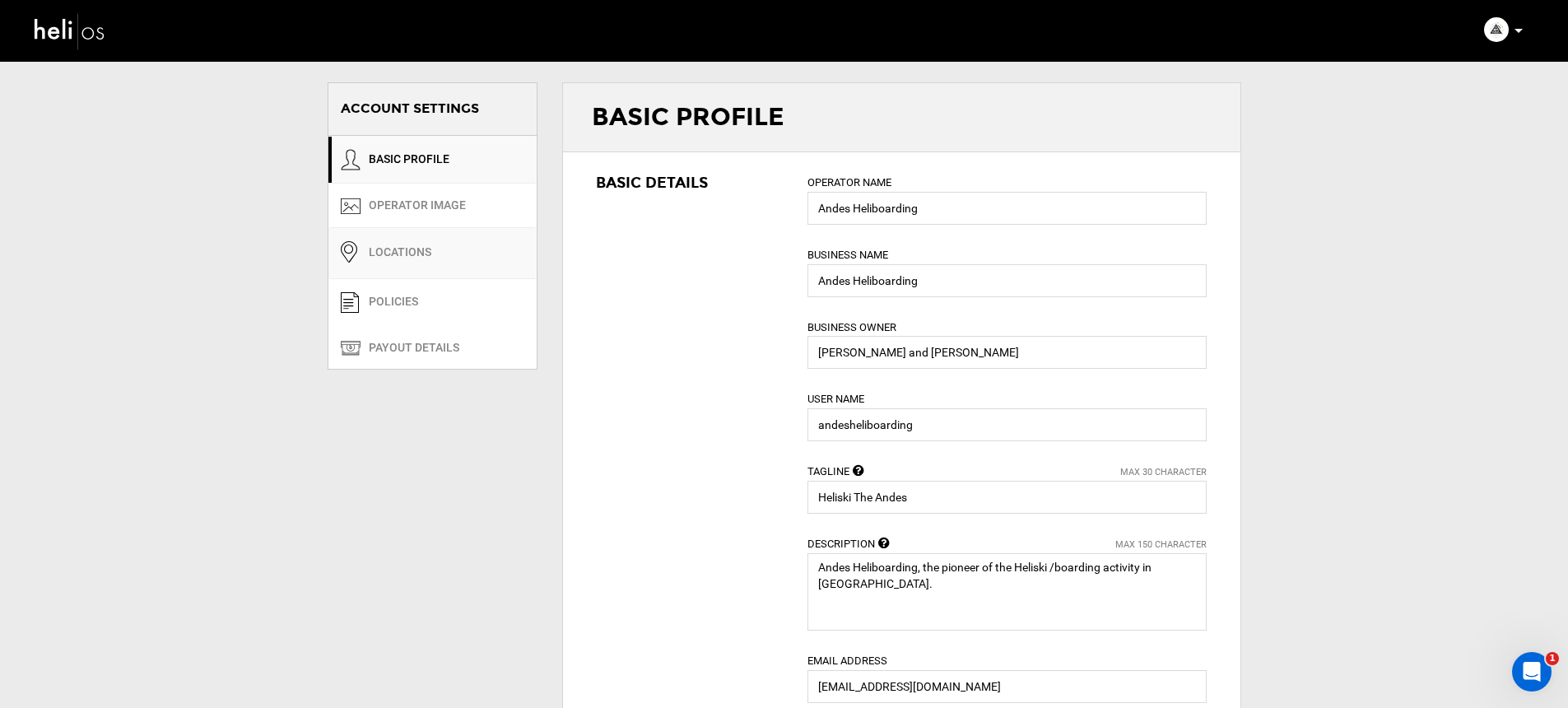
click at [420, 263] on link "Locations" at bounding box center [432, 253] width 208 height 52
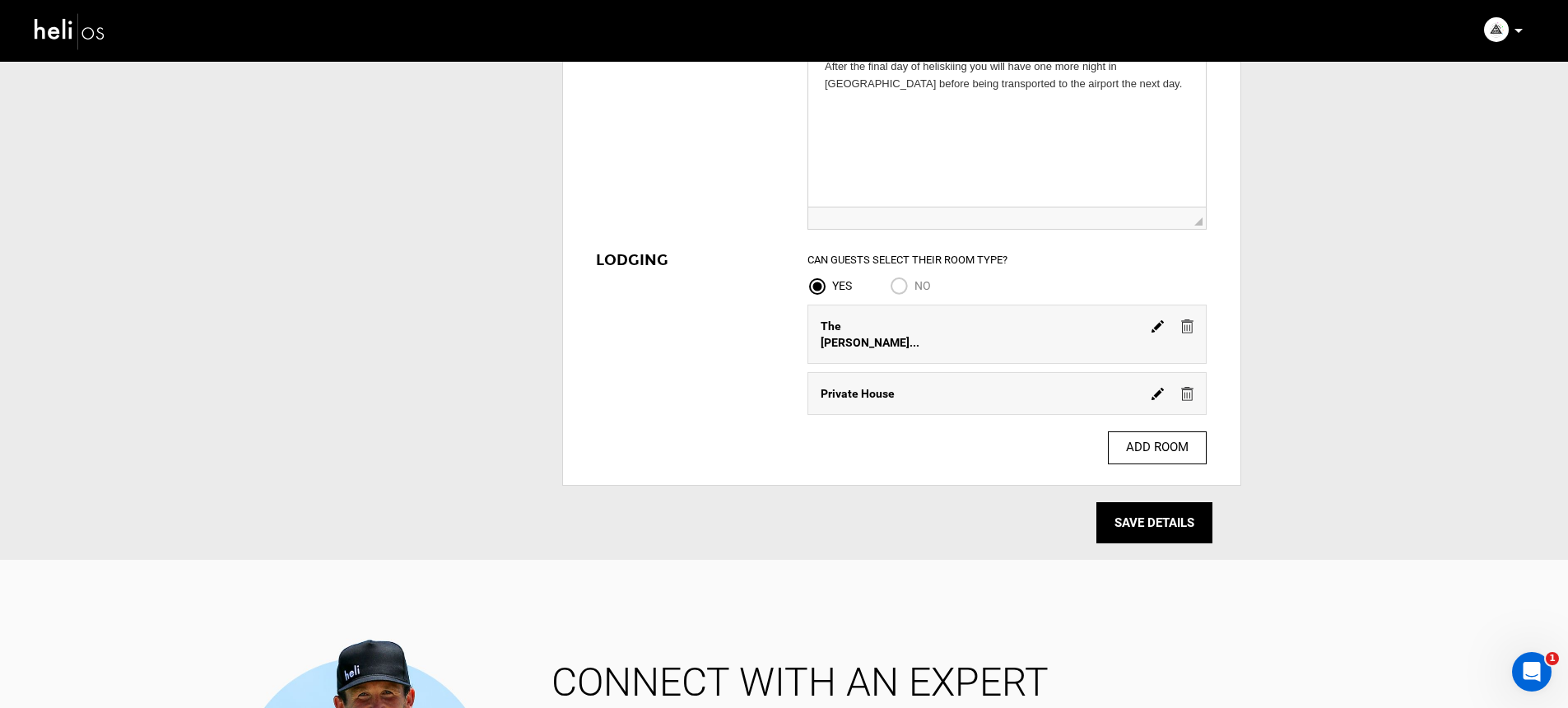
click at [1184, 387] on img at bounding box center [1187, 394] width 13 height 14
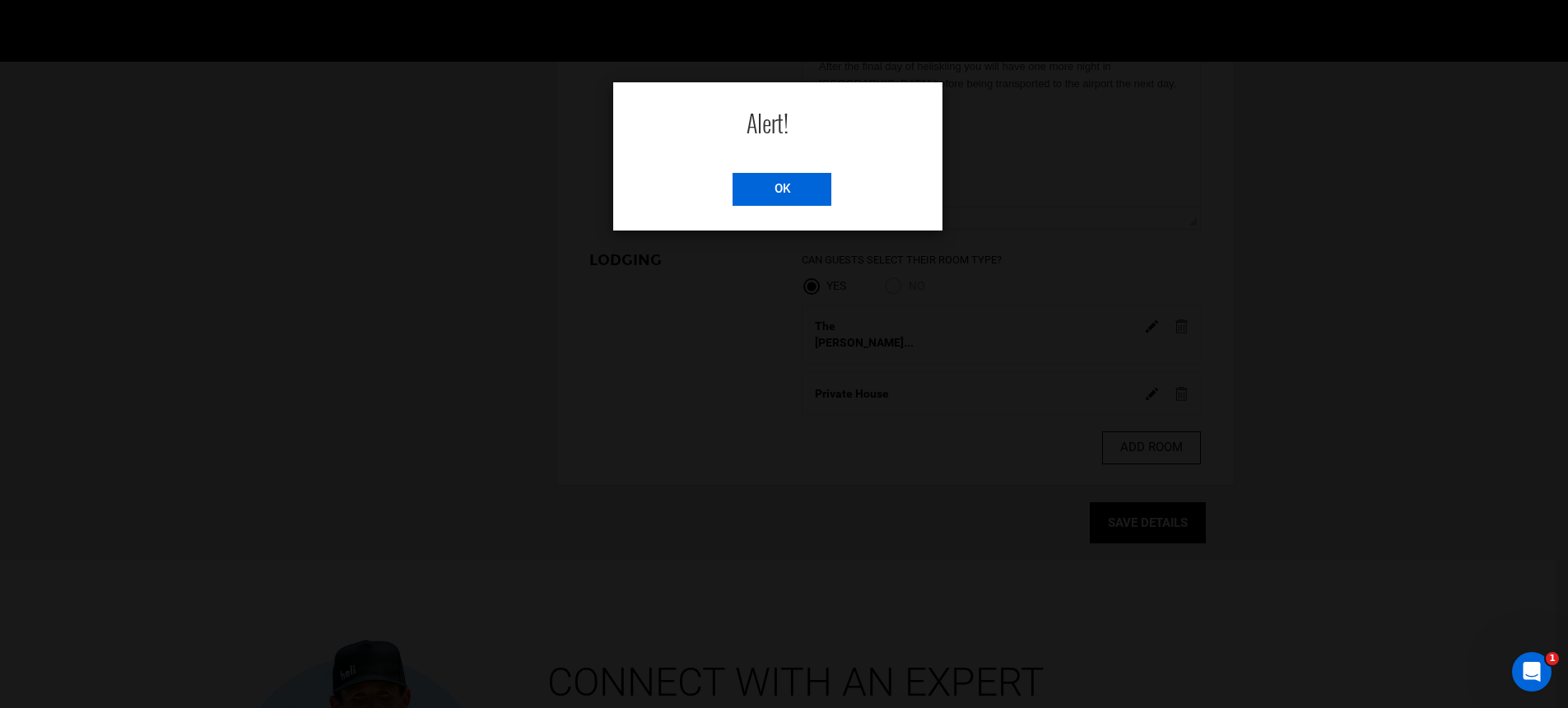
click at [809, 192] on input "OK" at bounding box center [782, 190] width 99 height 33
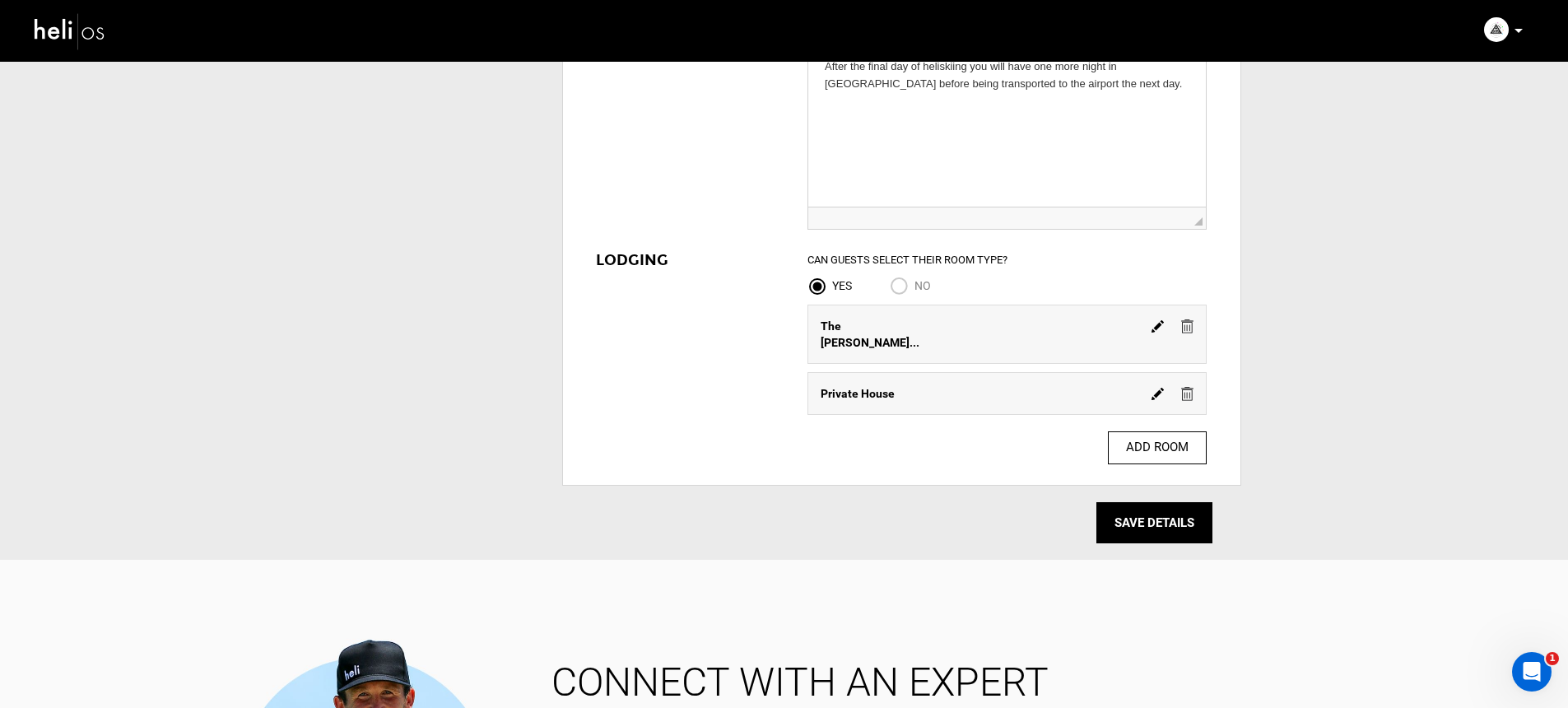
click at [1154, 388] on img at bounding box center [1157, 394] width 13 height 13
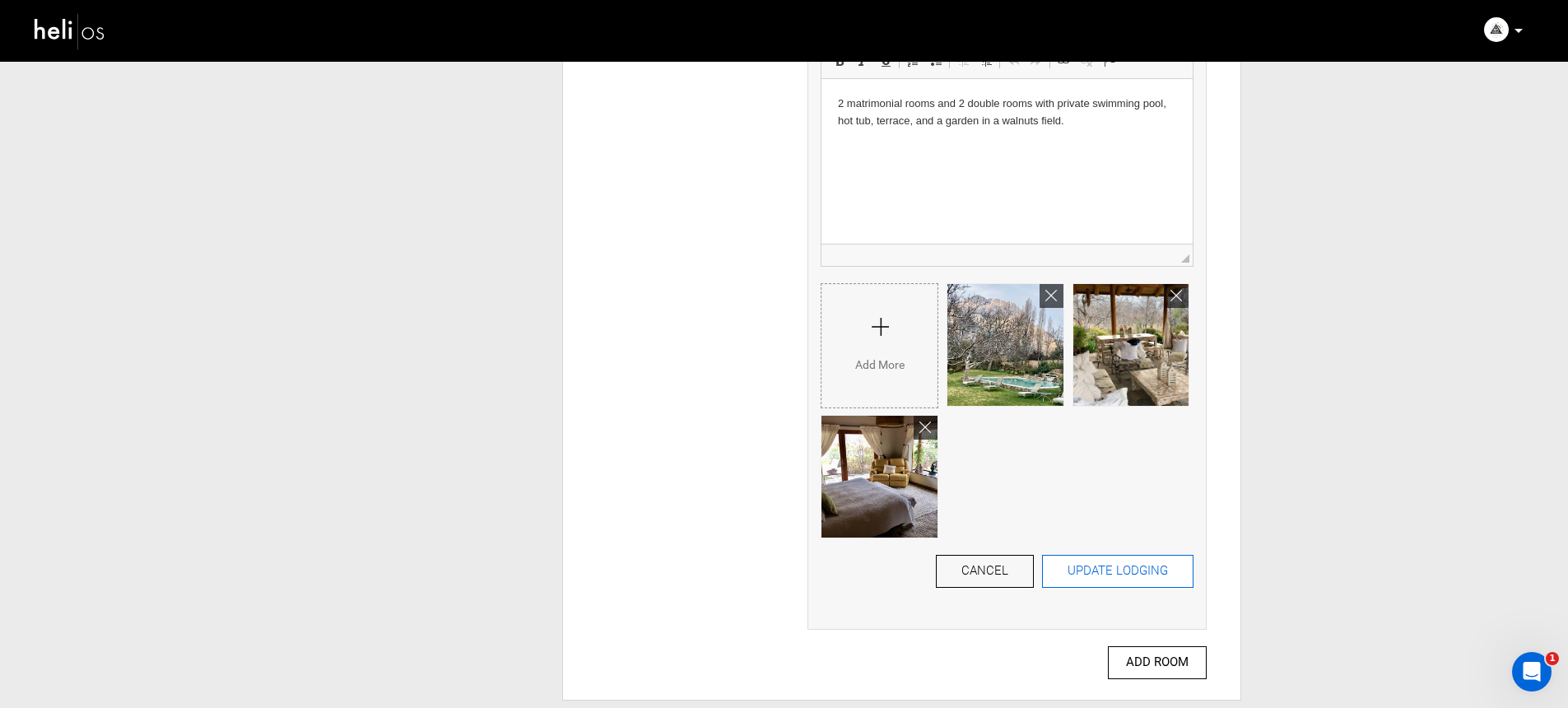
click at [1109, 555] on button "UPDATE LODGING" at bounding box center [1118, 572] width 152 height 33
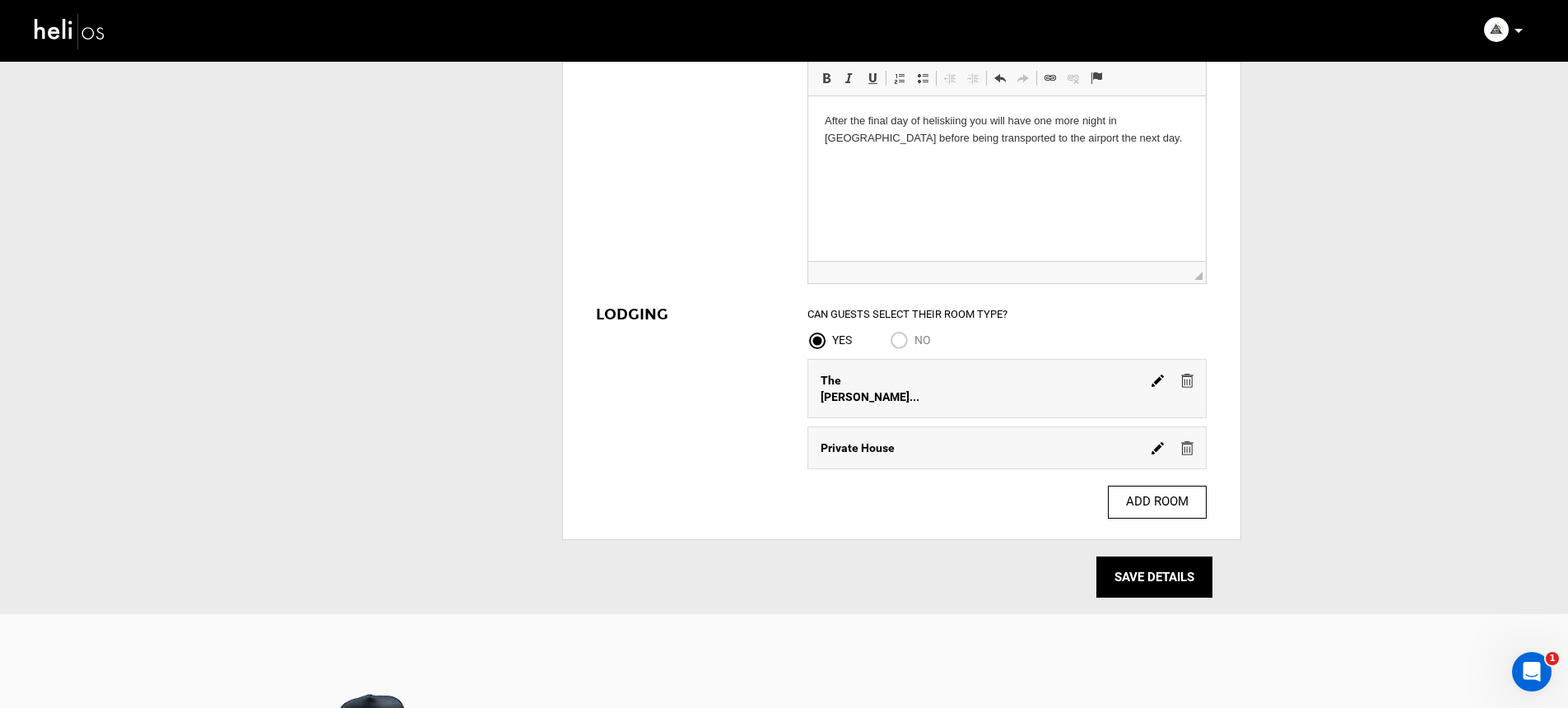
click at [1185, 441] on img at bounding box center [1187, 448] width 13 height 14
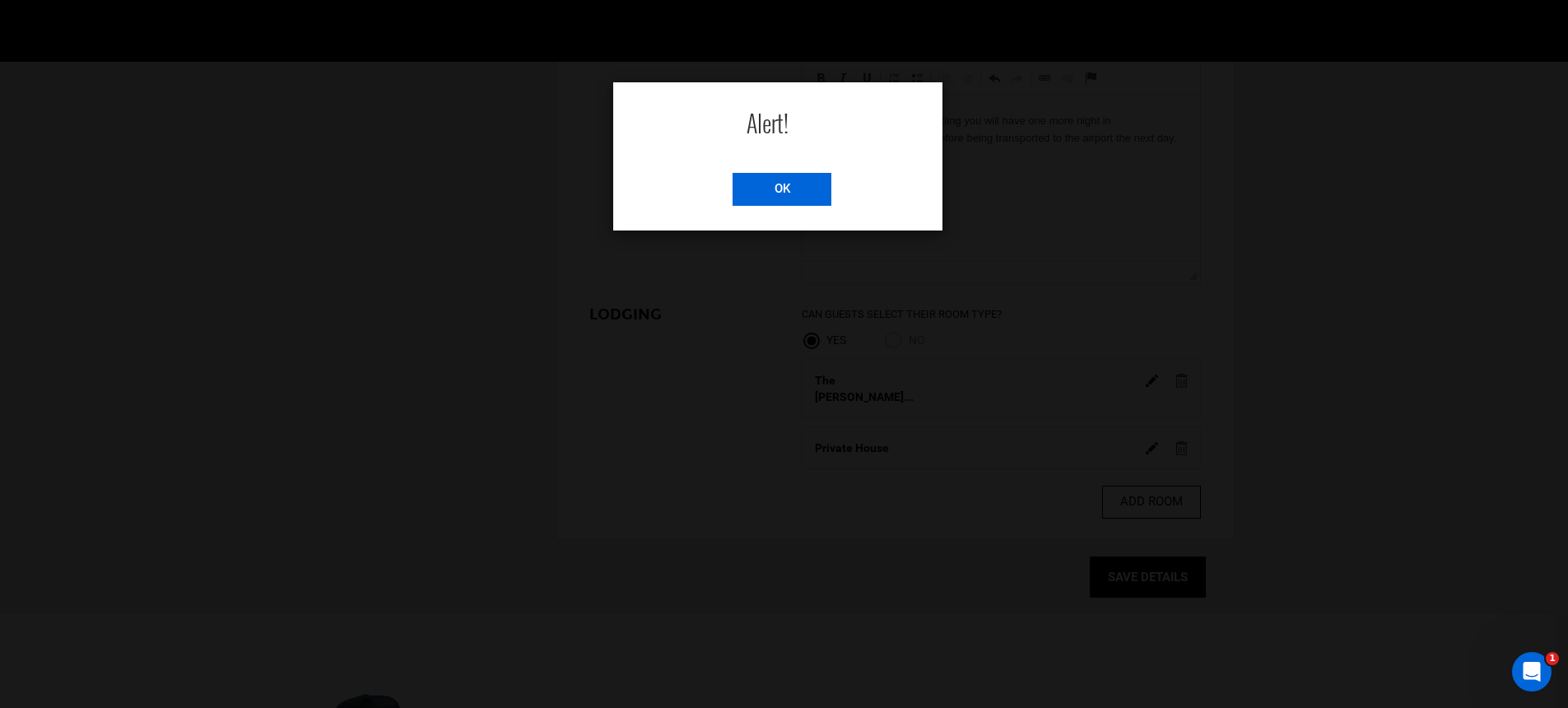
click at [790, 188] on input "OK" at bounding box center [782, 190] width 99 height 33
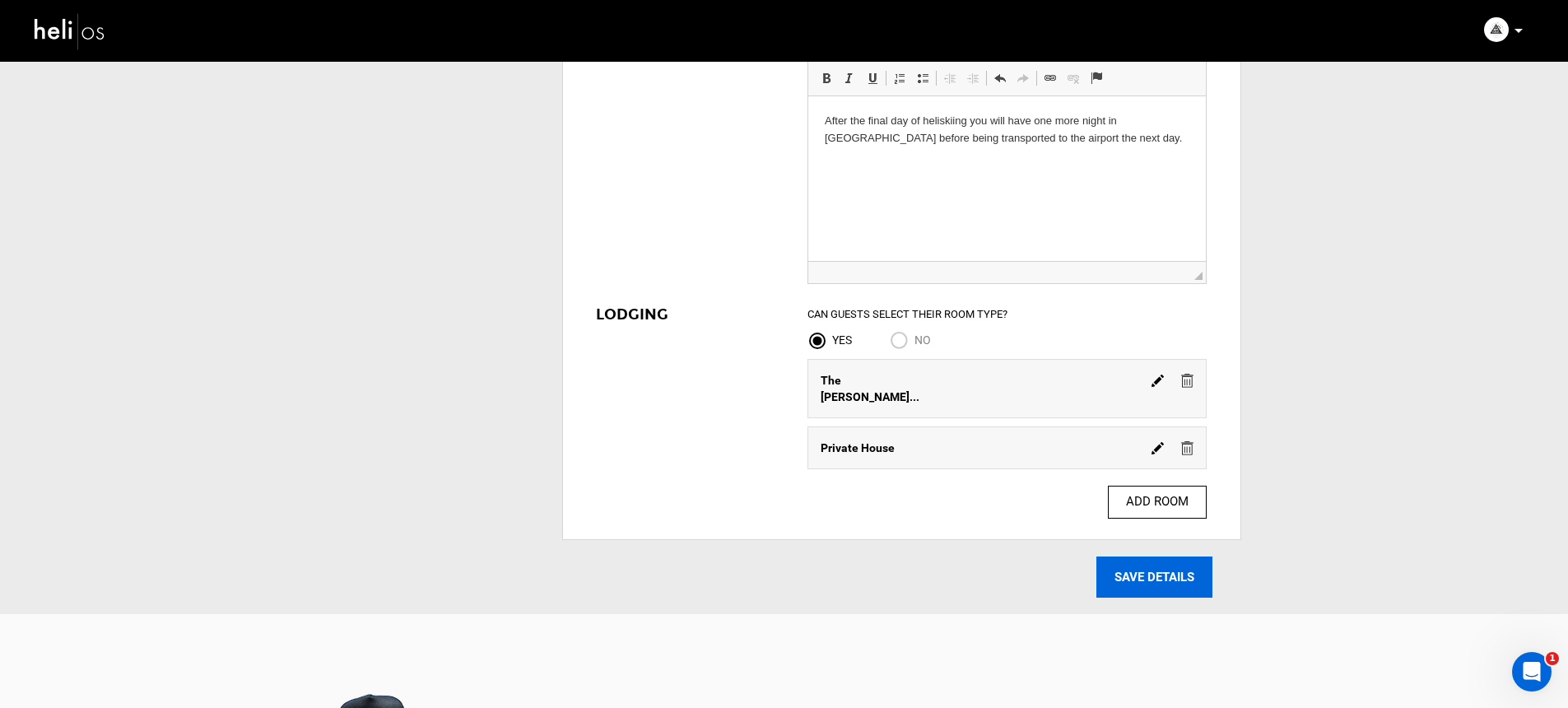
click at [1173, 557] on input "SAVE DETAILS" at bounding box center [1154, 577] width 116 height 42
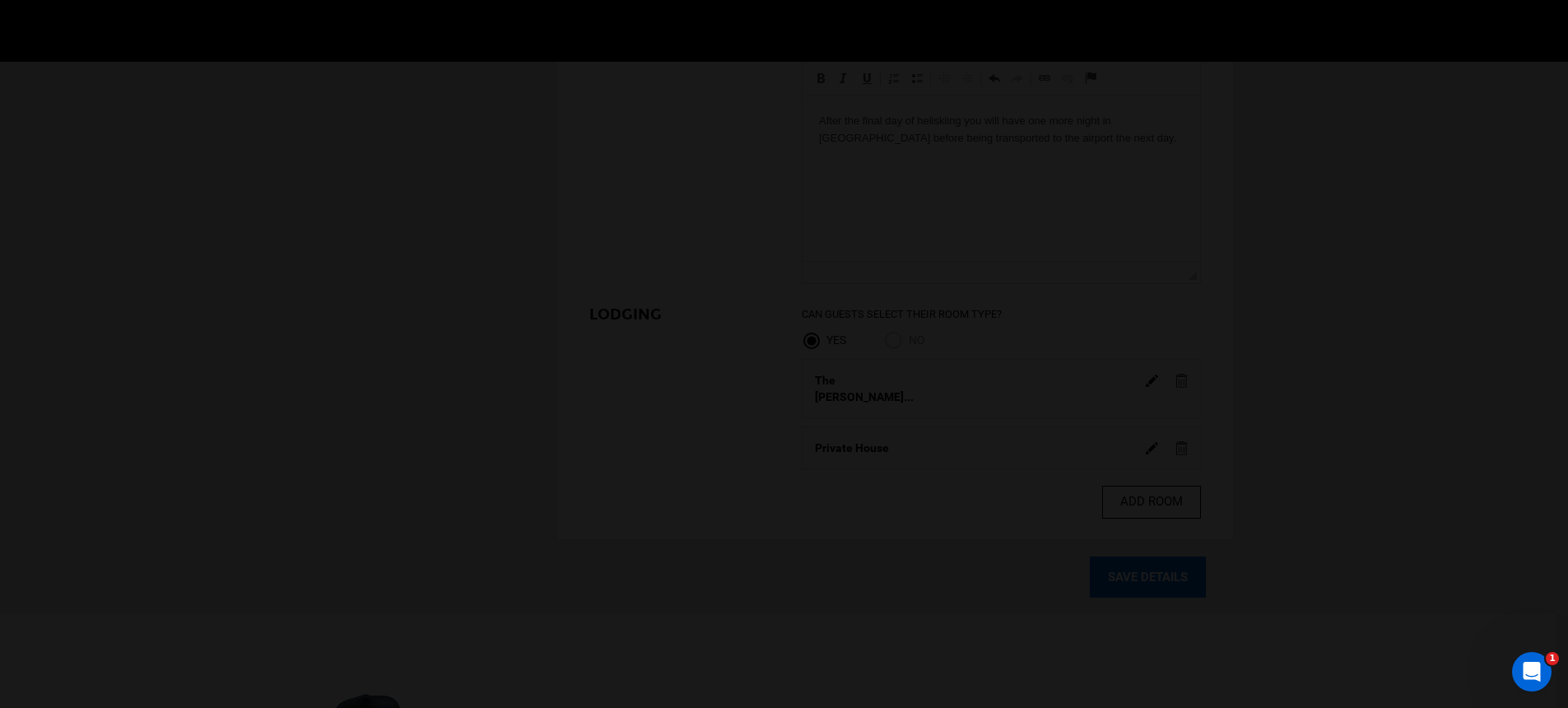
scroll to position [1663, 0]
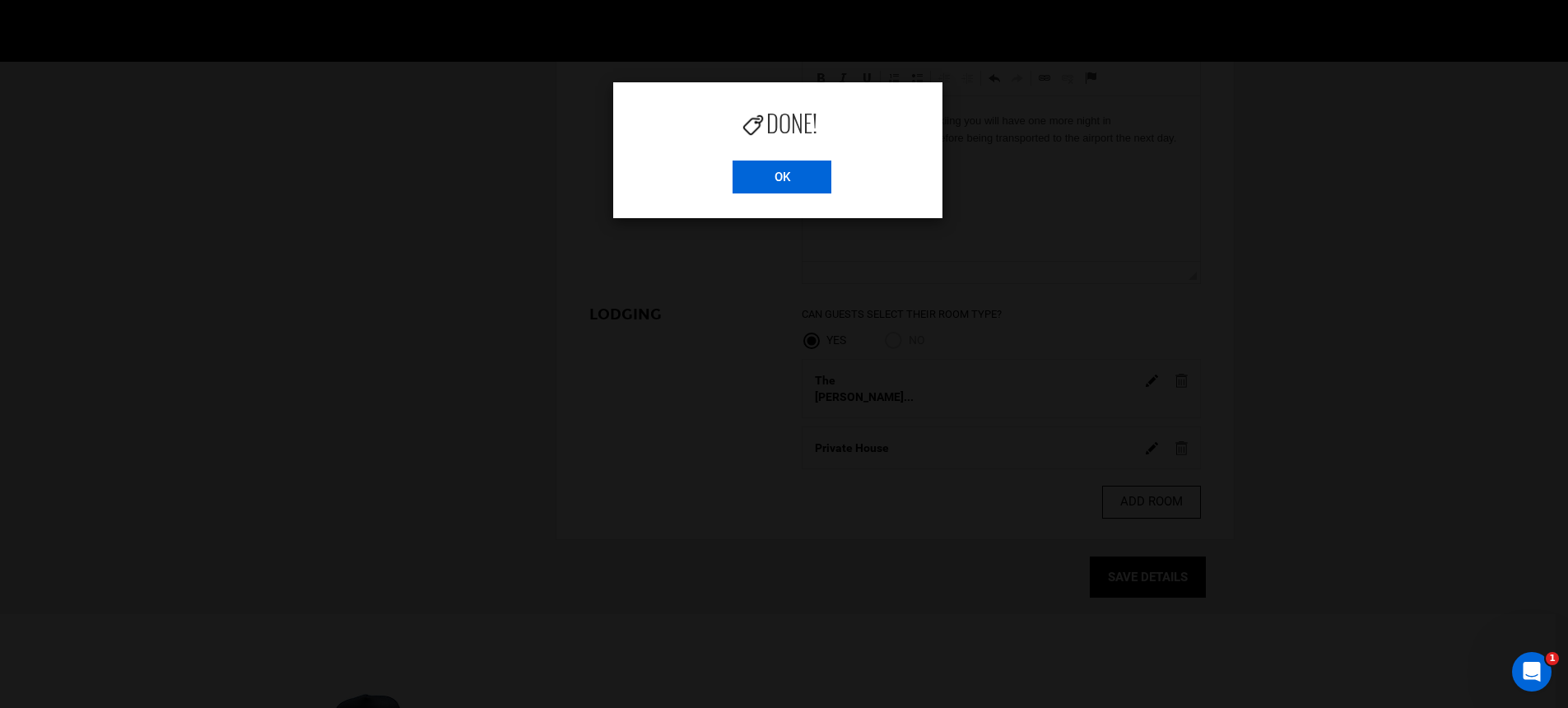
click at [761, 182] on input "OK" at bounding box center [782, 177] width 99 height 33
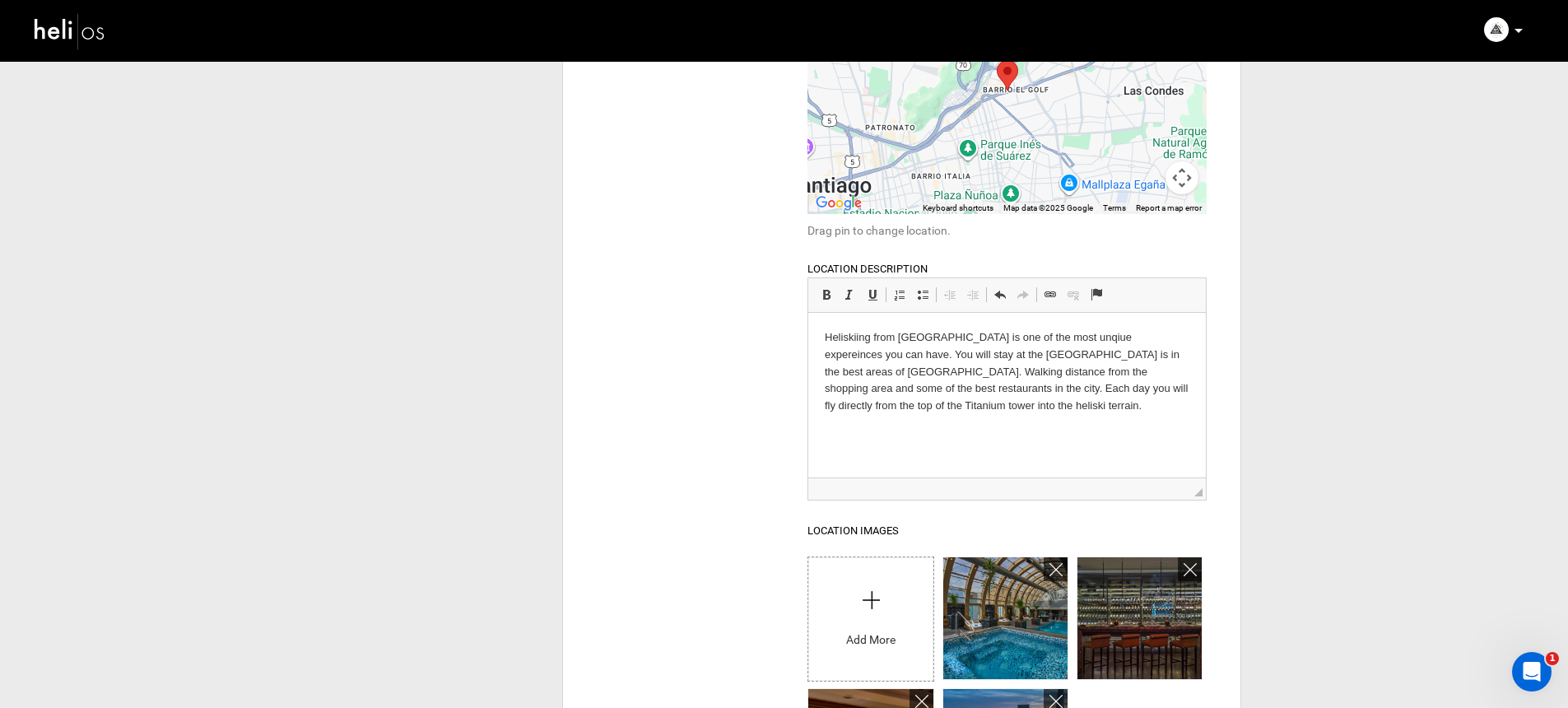
scroll to position [0, 0]
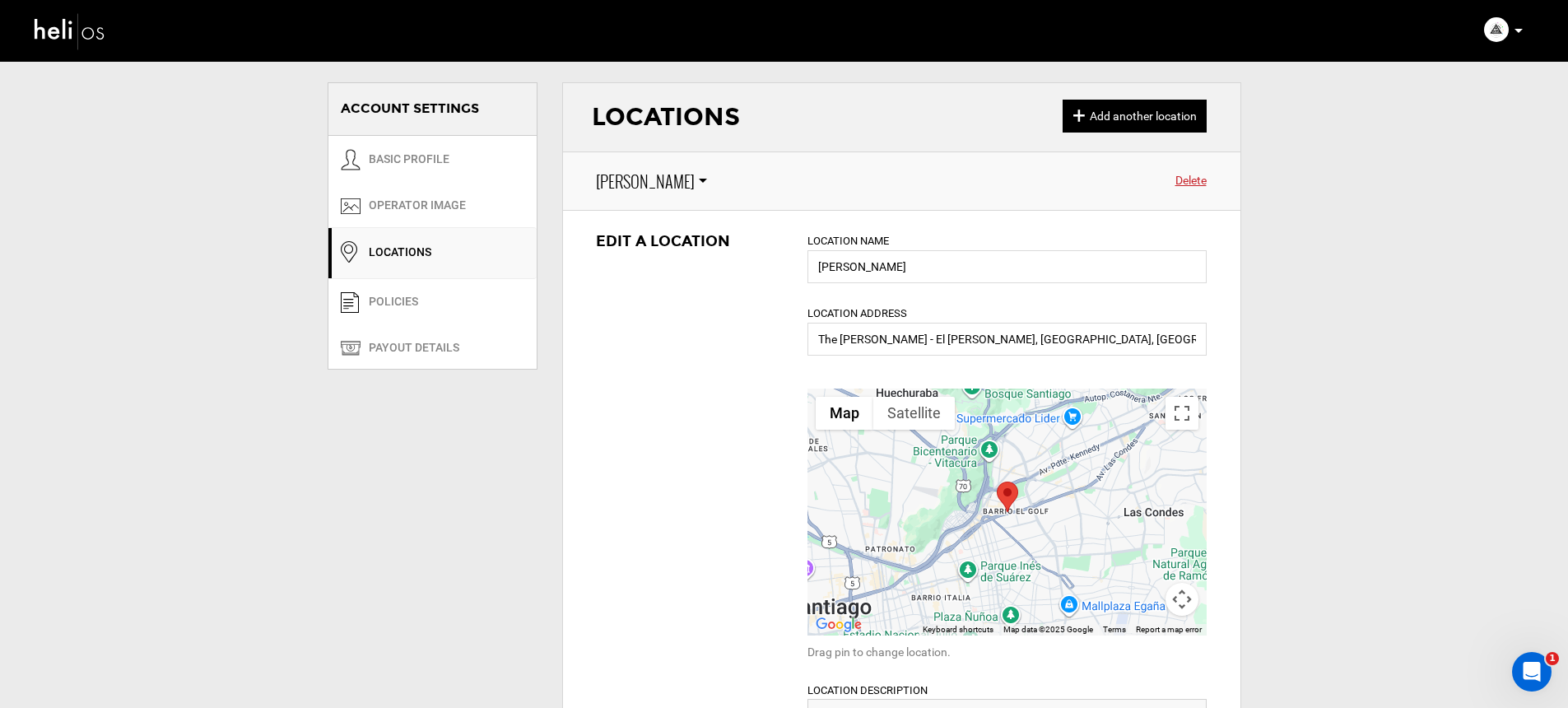
click at [88, 36] on img at bounding box center [70, 30] width 74 height 44
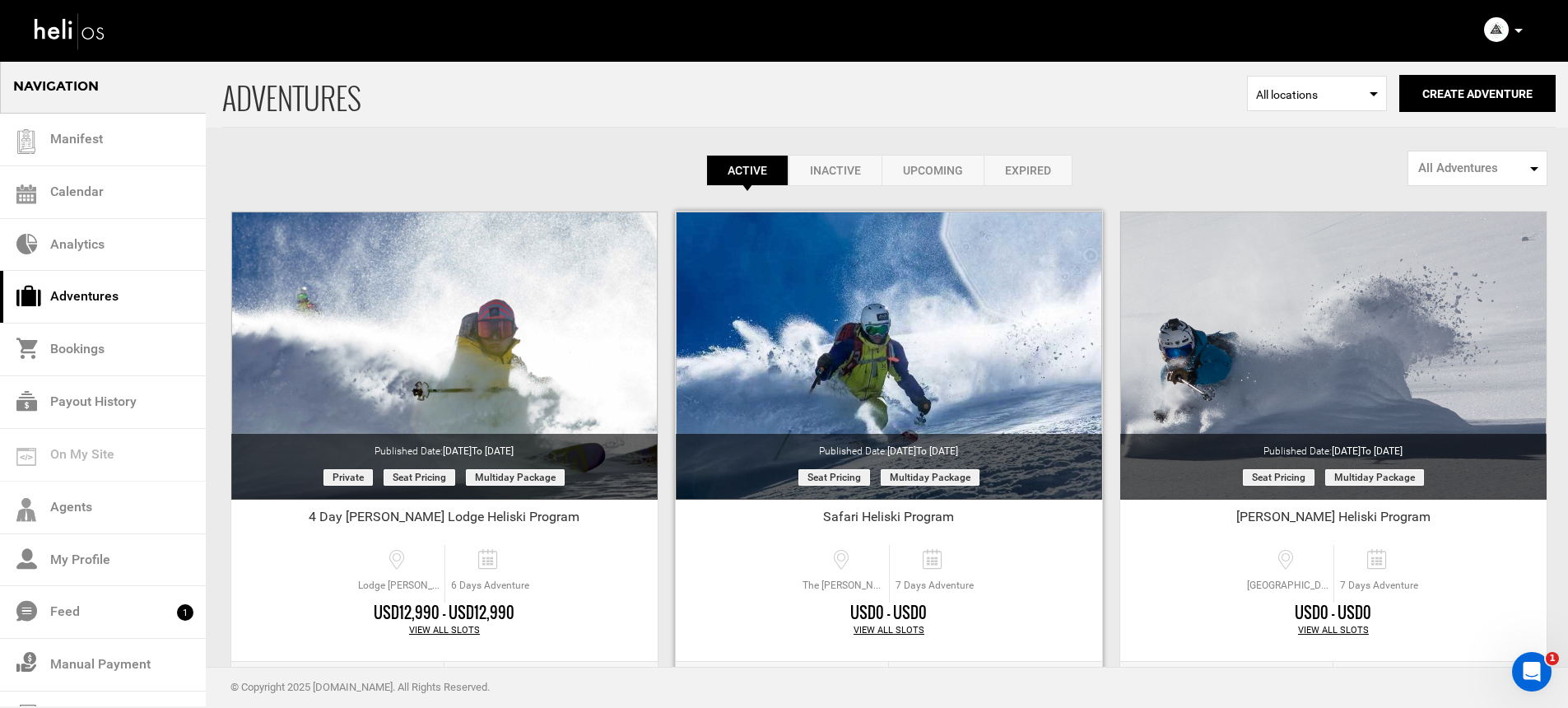
scroll to position [275, 0]
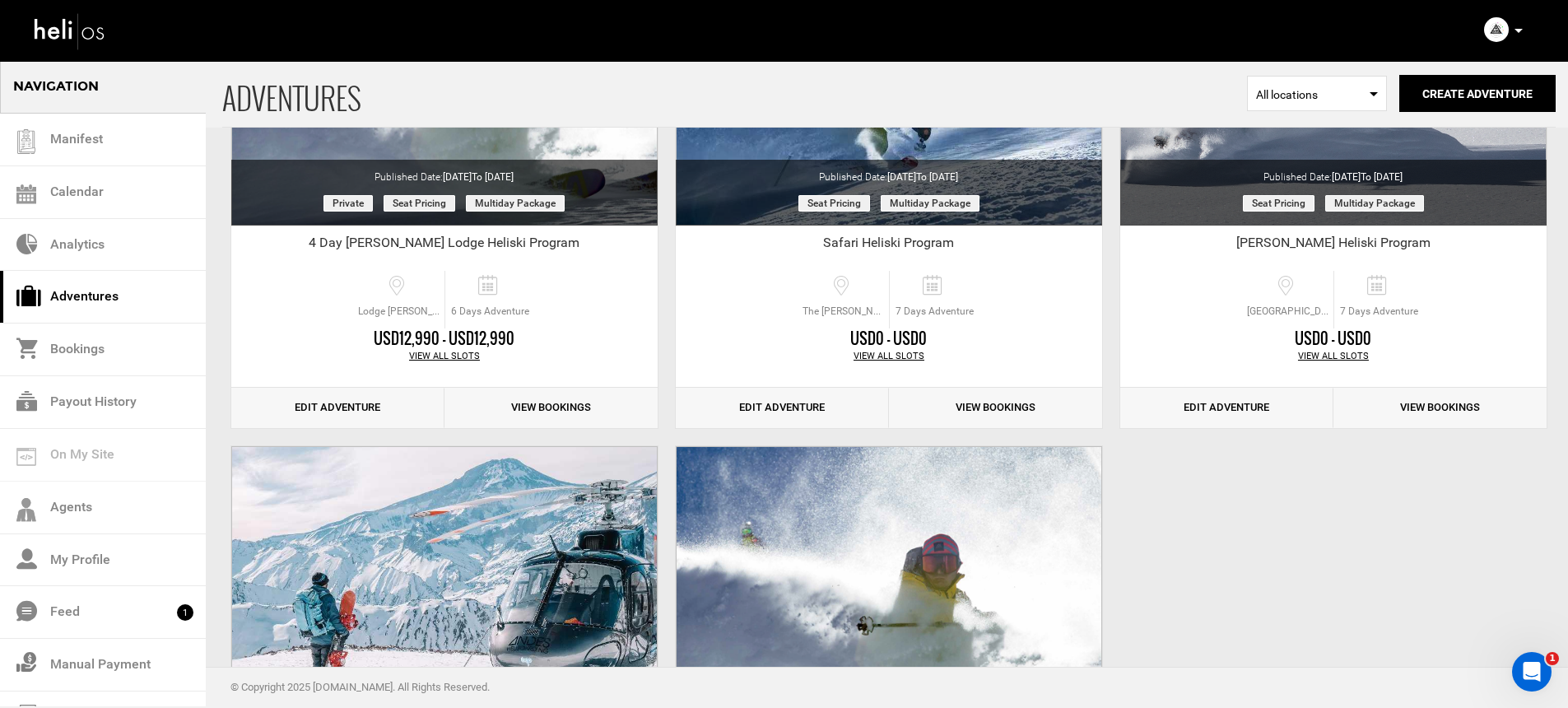
click at [1522, 30] on icon at bounding box center [1519, 31] width 9 height 4
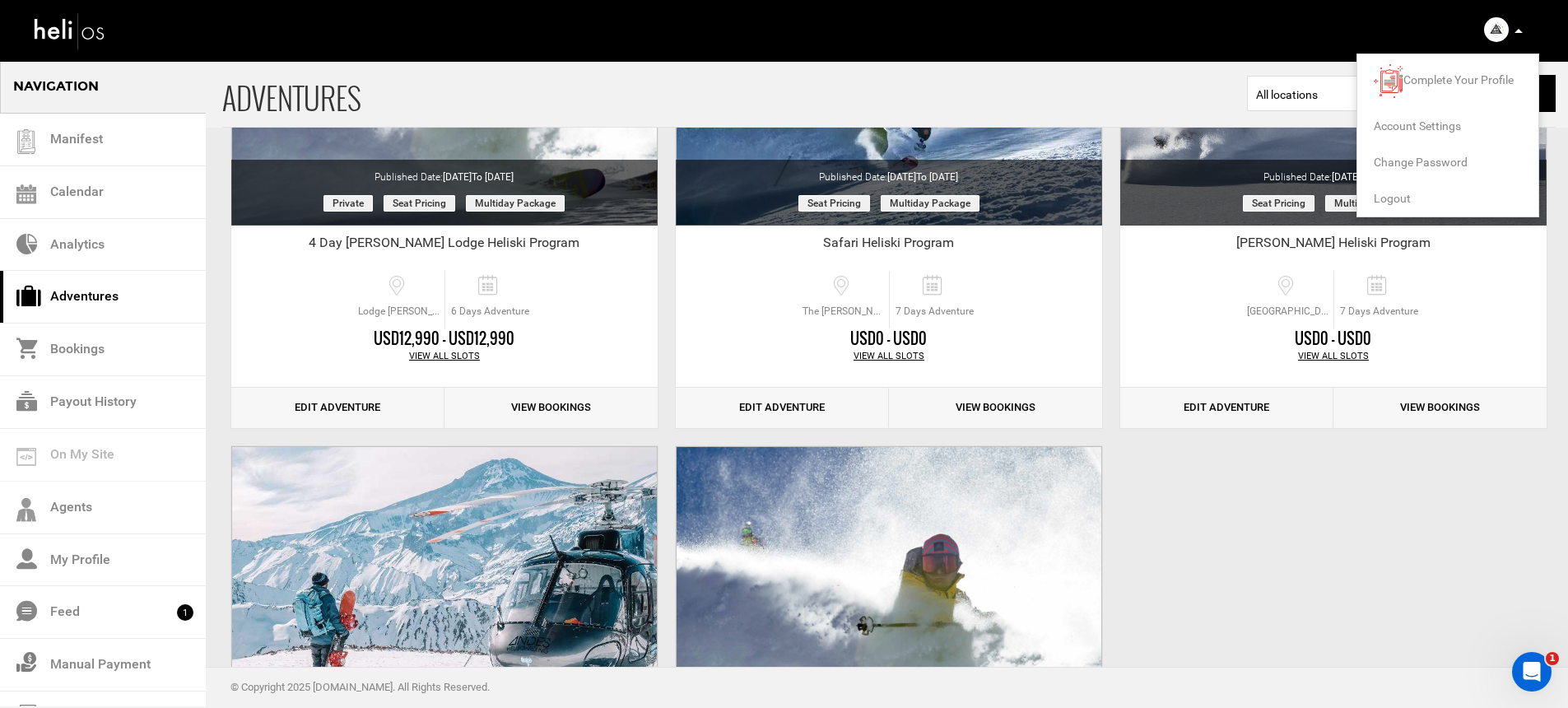
click at [1430, 122] on span "Account Settings" at bounding box center [1417, 126] width 87 height 14
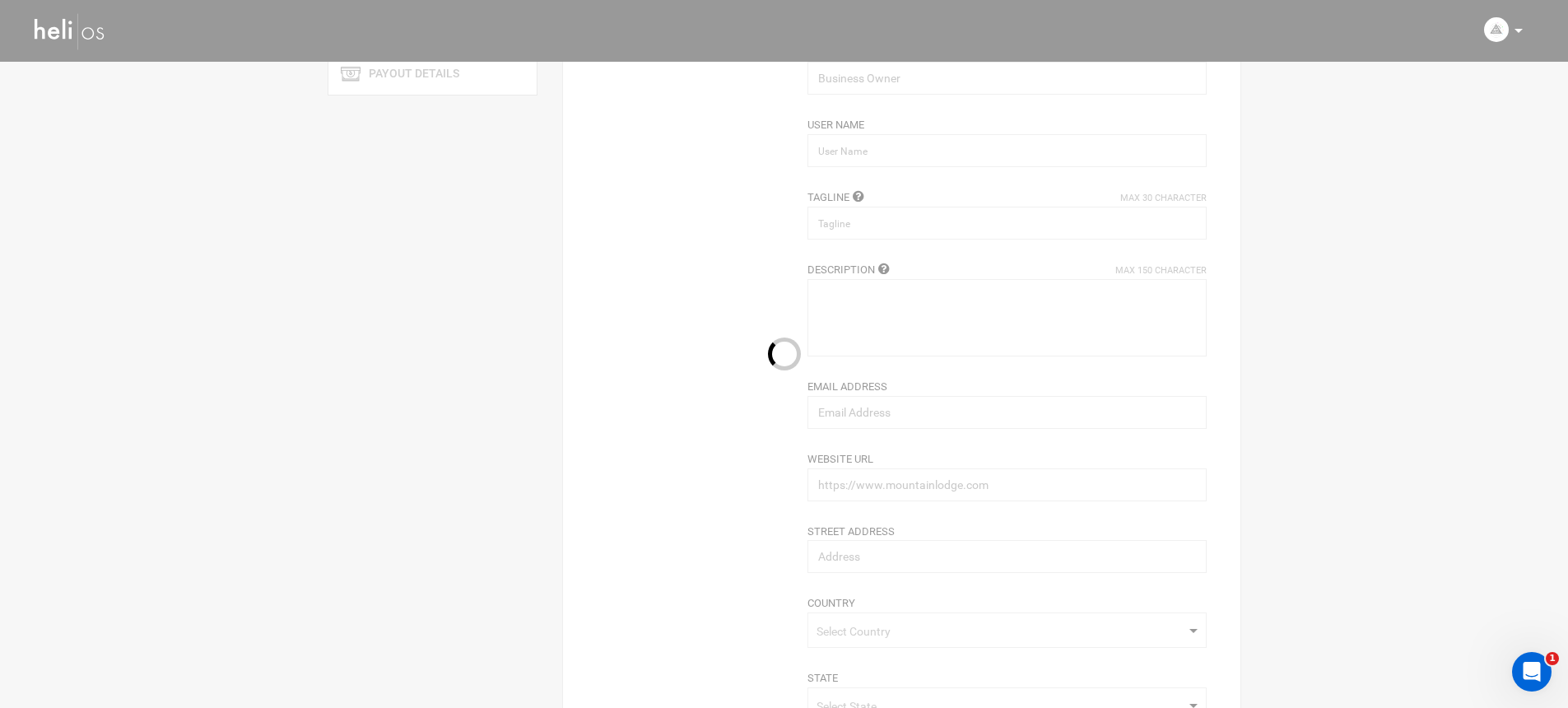
type input "Andes Heliboarding"
type input "Annais and Beb Echene"
type input "andesheliboarding"
type input "Heliski The Andes"
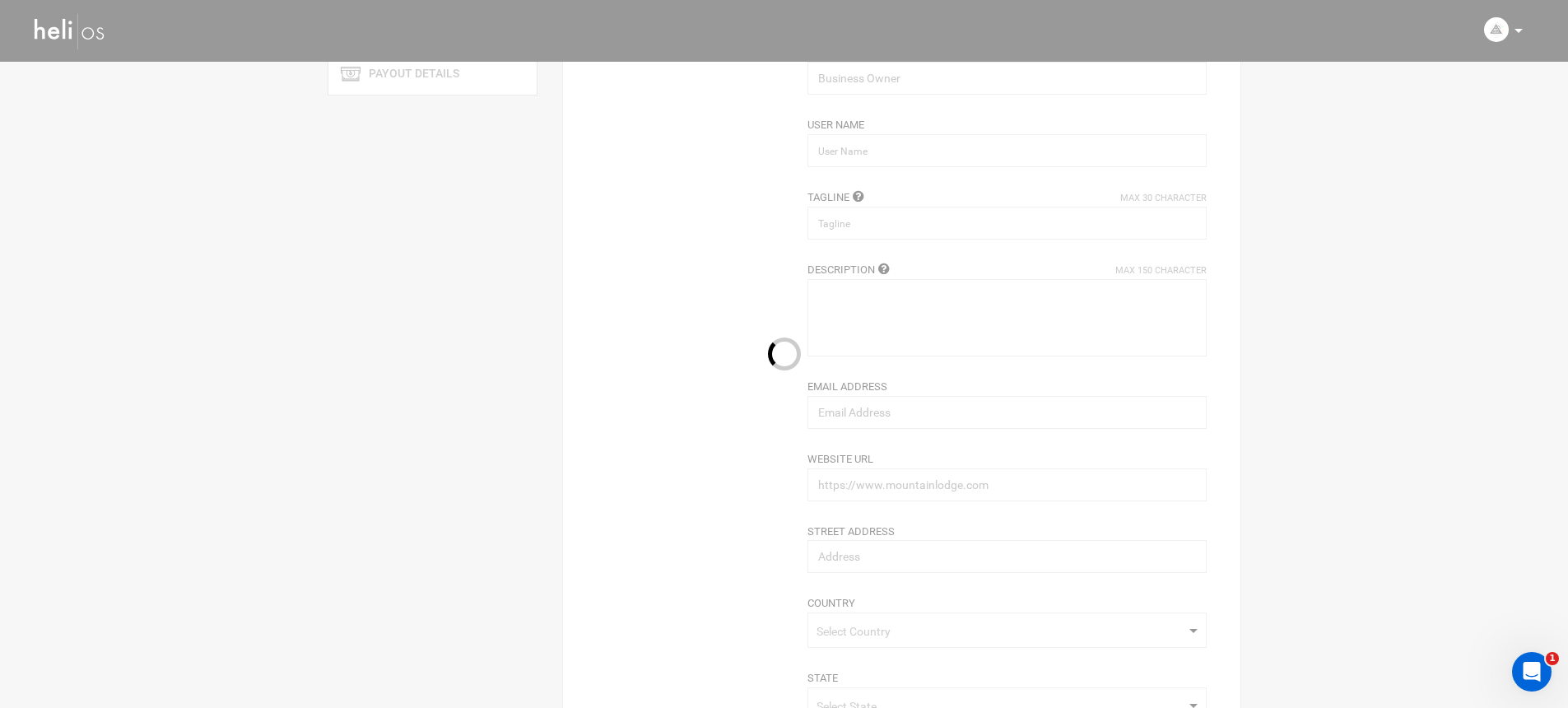
type textarea "Andes Heliboarding, the pioneer of the Heliski /boarding activity in Chile."
type input "andesheliboarding@gmail.com"
type input "https://www.andesheliboarding.com"
type input "avenida luis pasteur 5850 of 403"
type input "santiago"
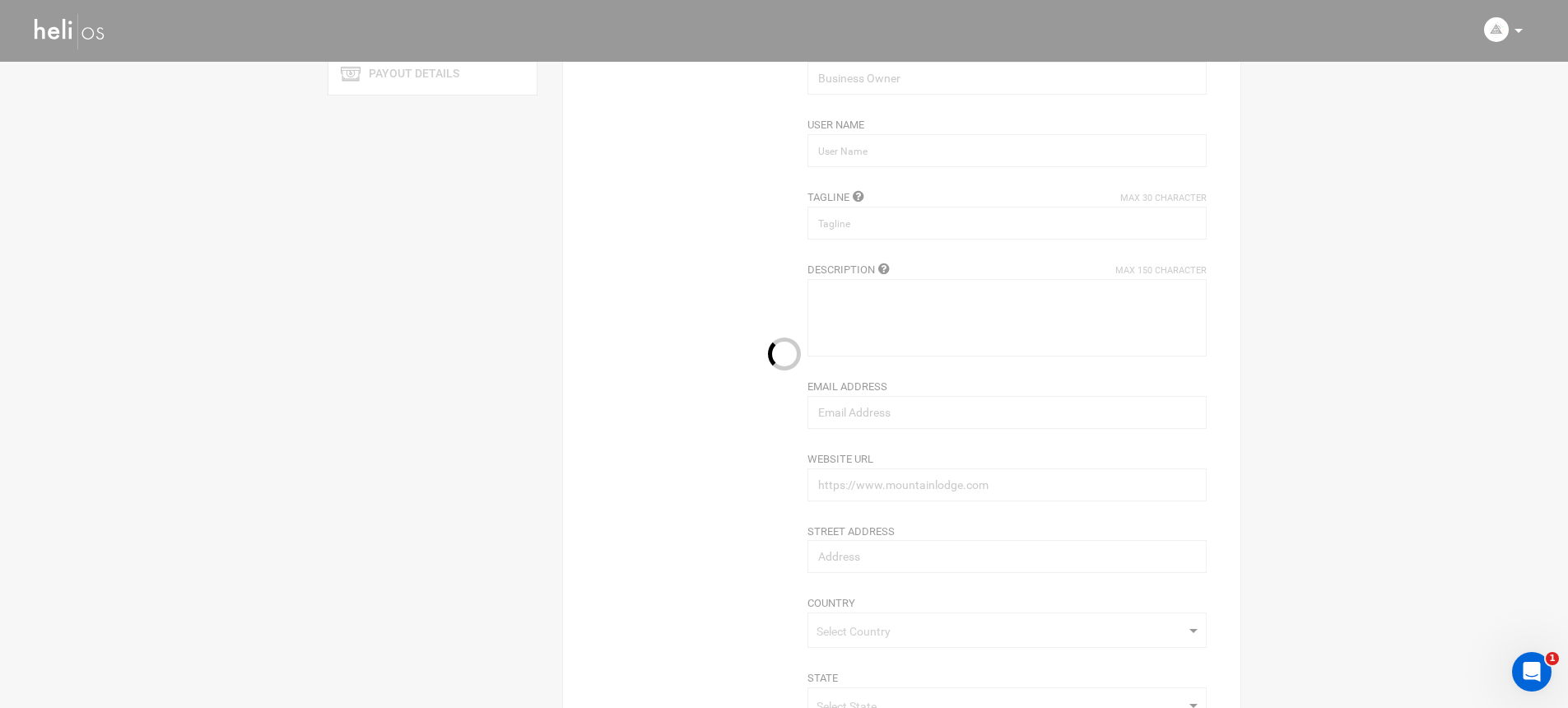
type input "7630000"
type input "00569428546"
type input "Santiago"
type input "The [PERSON_NAME] - El [PERSON_NAME], [GEOGRAPHIC_DATA], [GEOGRAPHIC_DATA]"
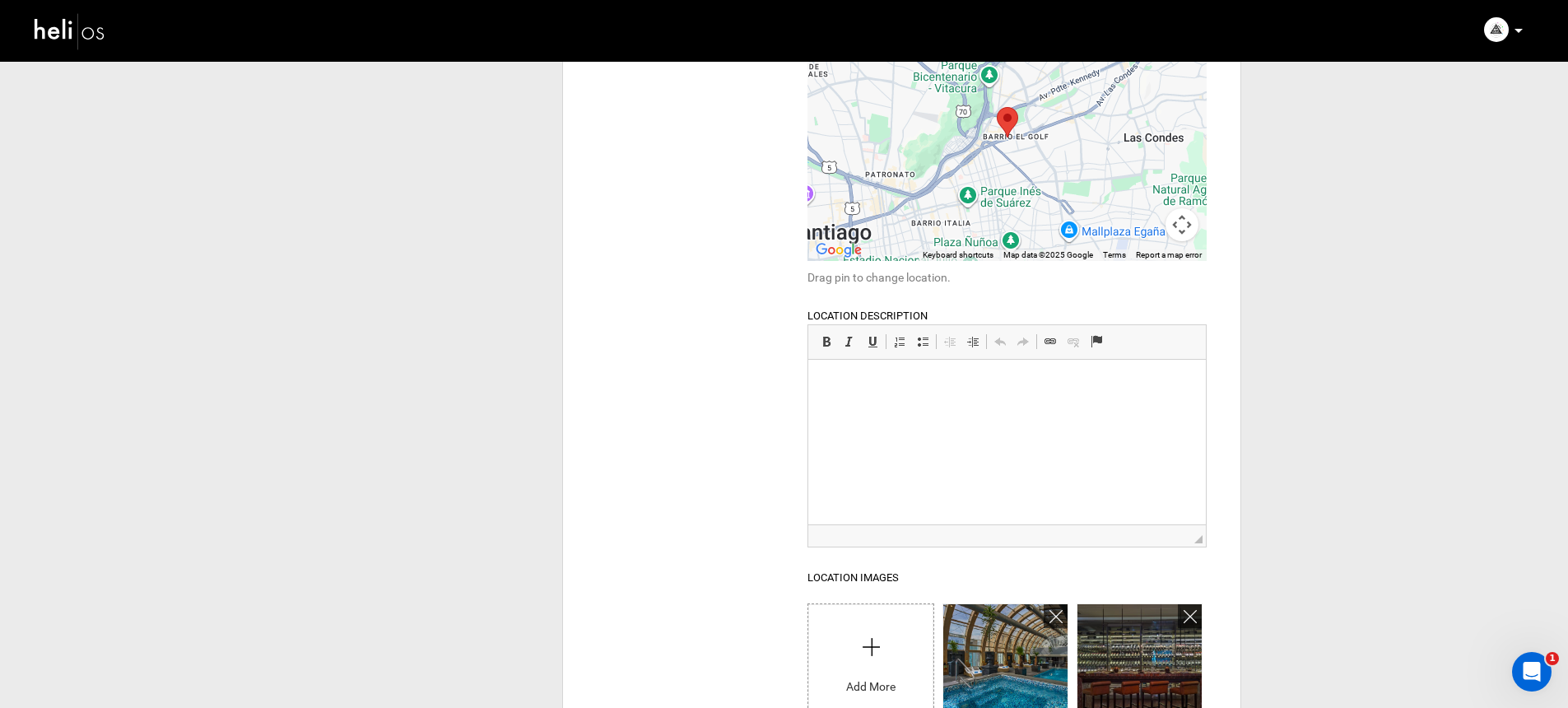
scroll to position [397, 0]
